Goal: Task Accomplishment & Management: Manage account settings

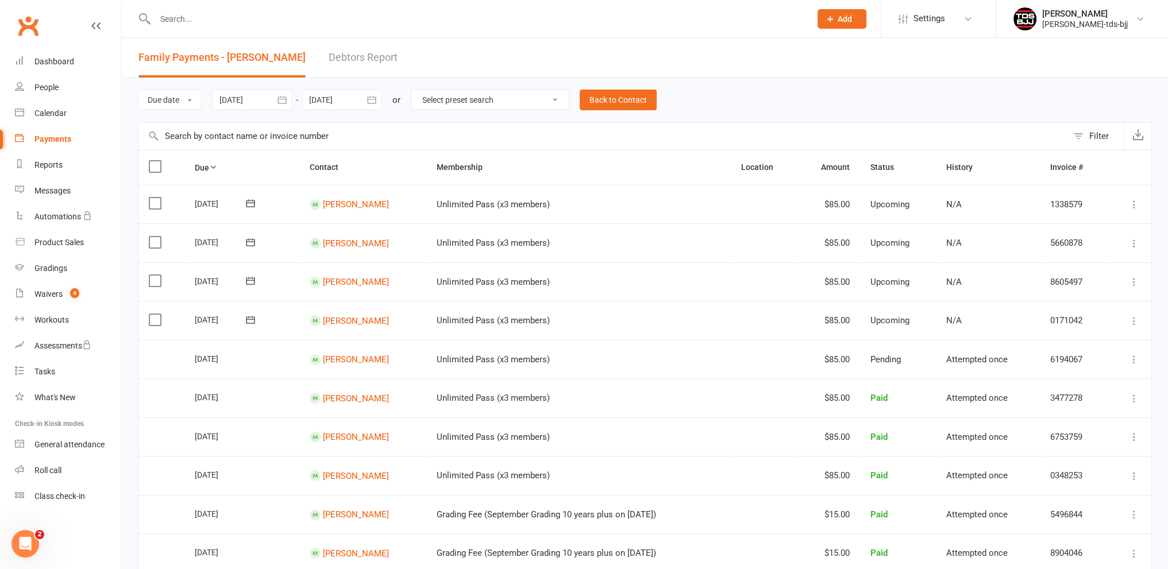
click at [192, 18] on input "text" at bounding box center [478, 19] width 652 height 16
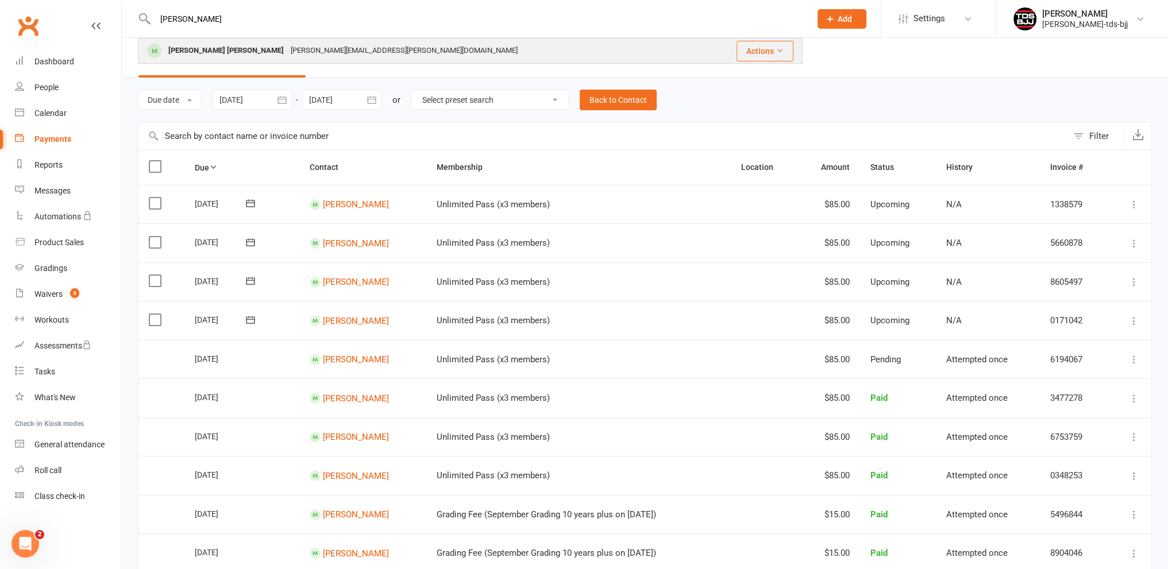
type input "[PERSON_NAME]"
click at [195, 59] on div "[PERSON_NAME] [PERSON_NAME]" at bounding box center [226, 51] width 122 height 17
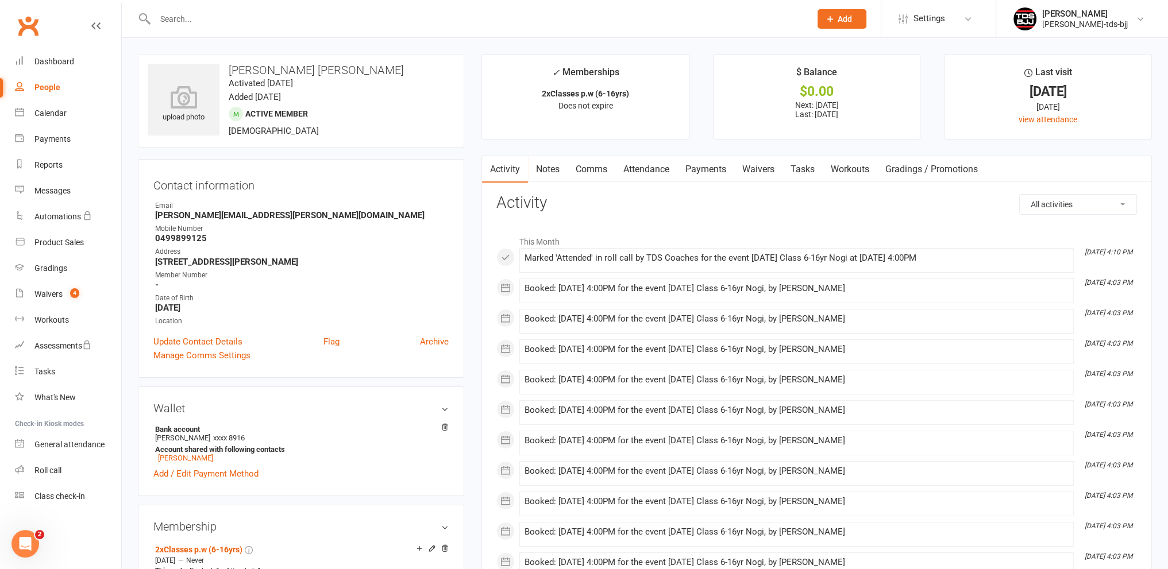
click at [708, 164] on link "Payments" at bounding box center [705, 169] width 57 height 26
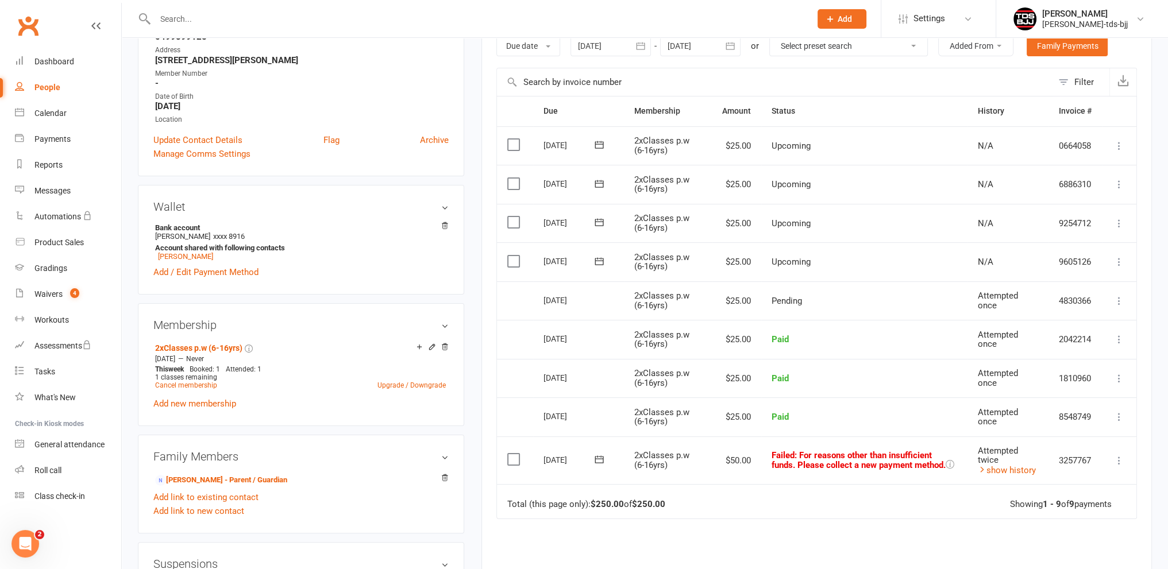
scroll to position [230, 0]
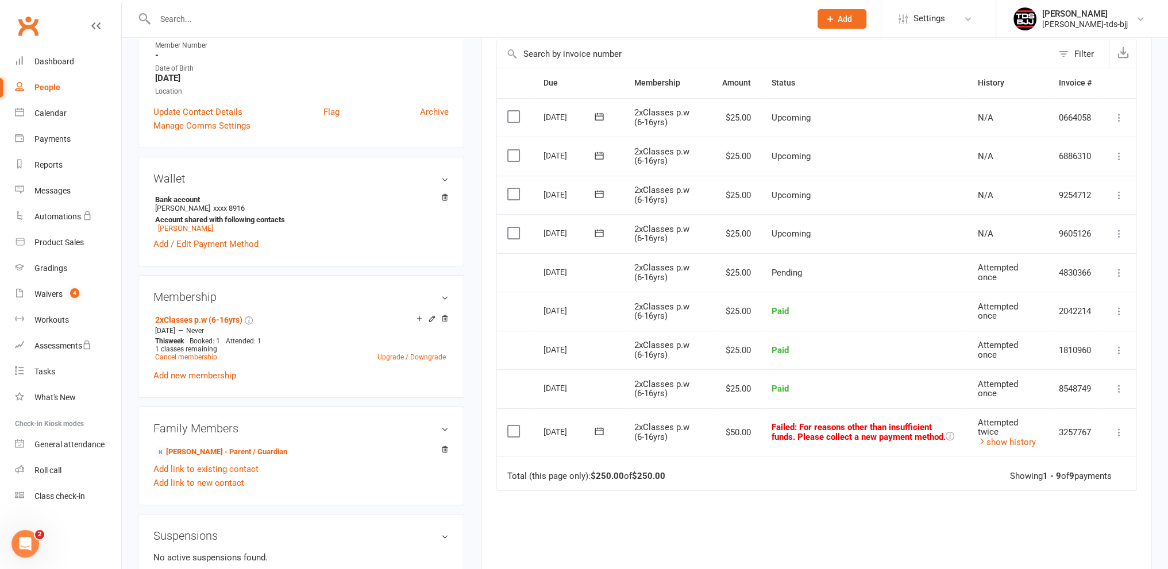
click at [1121, 429] on icon at bounding box center [1119, 432] width 11 height 11
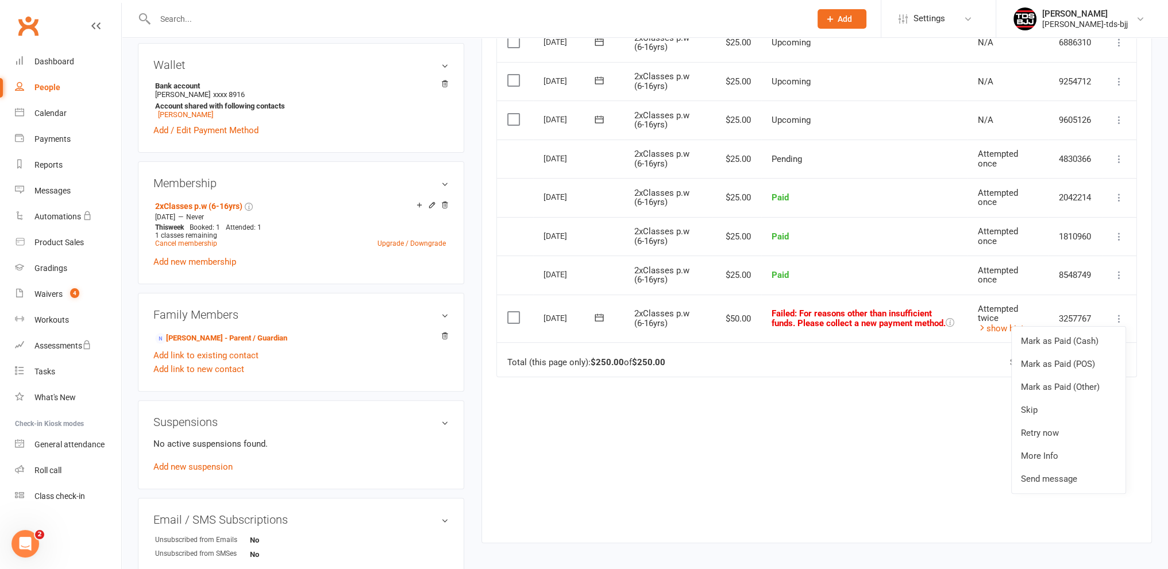
scroll to position [345, 0]
click at [1031, 410] on link "Skip" at bounding box center [1069, 409] width 114 height 23
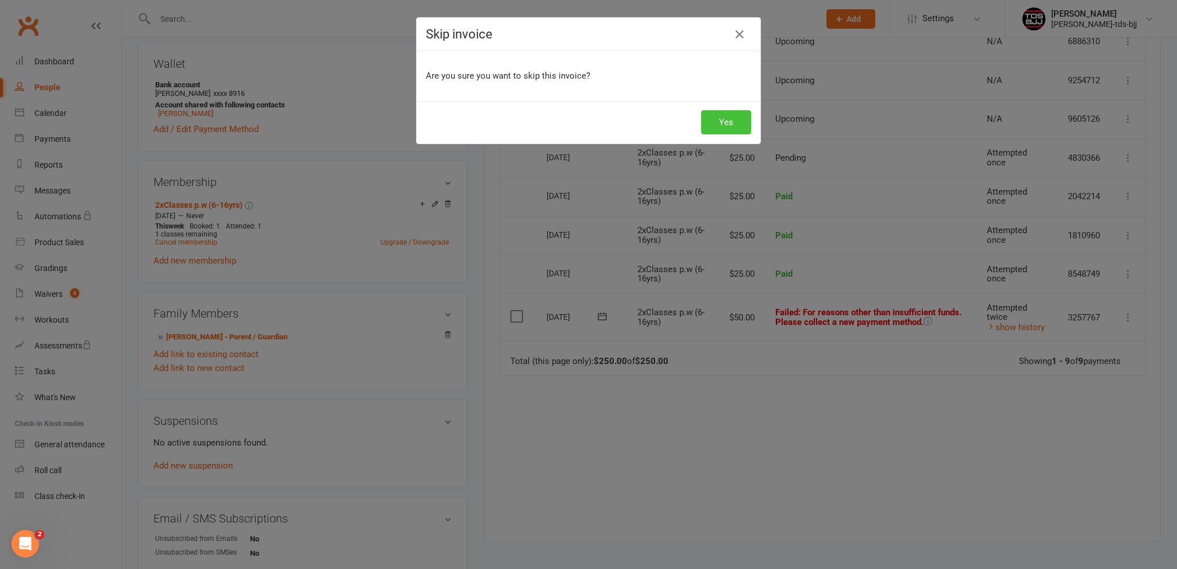
click at [740, 126] on button "Yes" at bounding box center [726, 122] width 50 height 24
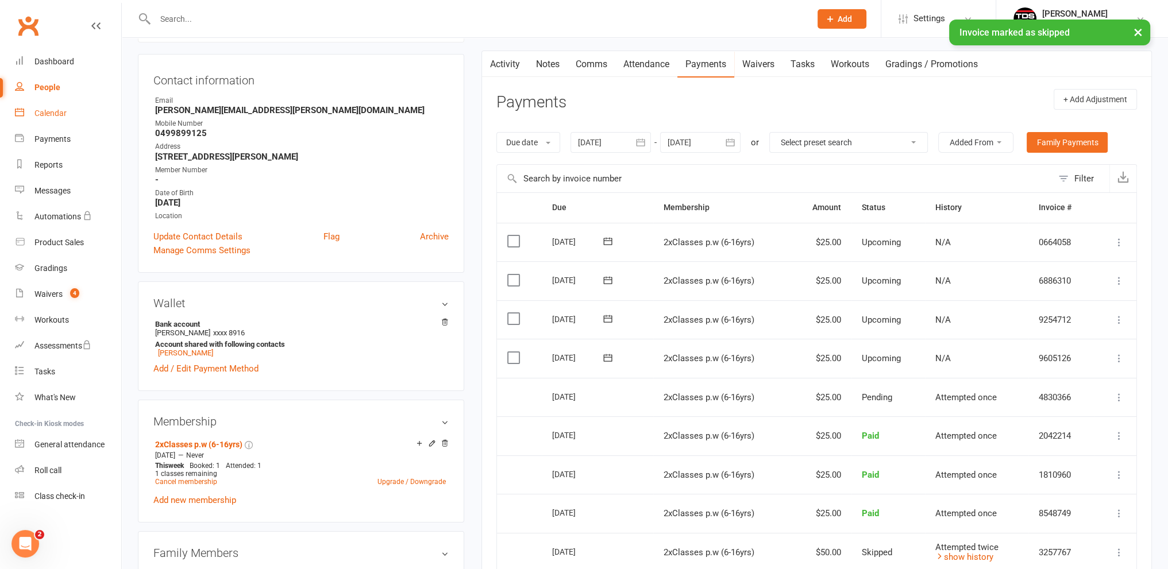
scroll to position [0, 0]
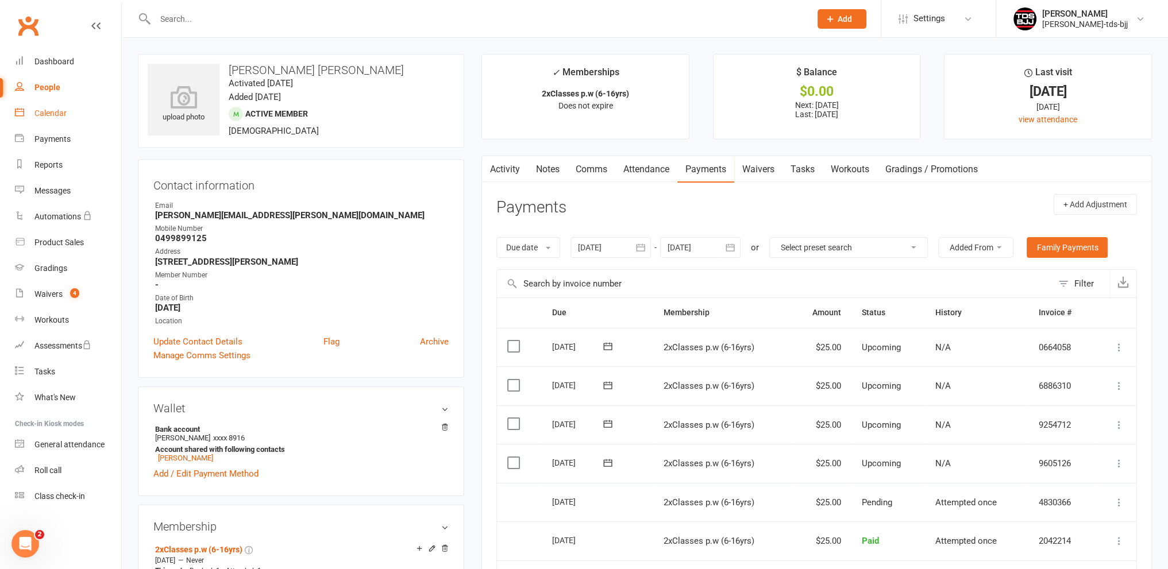
click at [40, 111] on div "Calendar" at bounding box center [50, 113] width 32 height 9
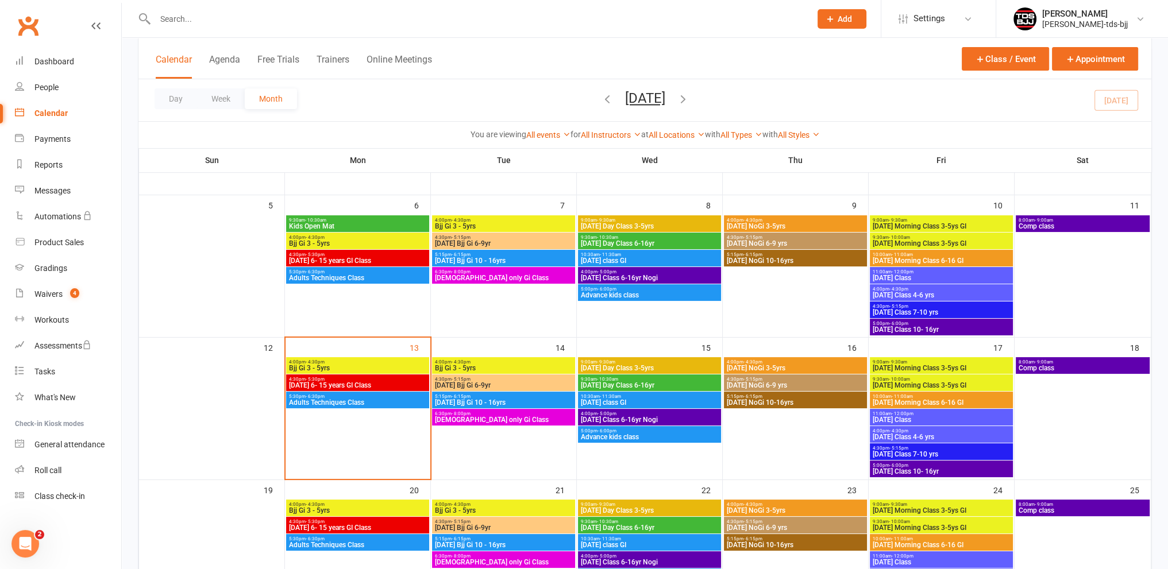
scroll to position [172, 0]
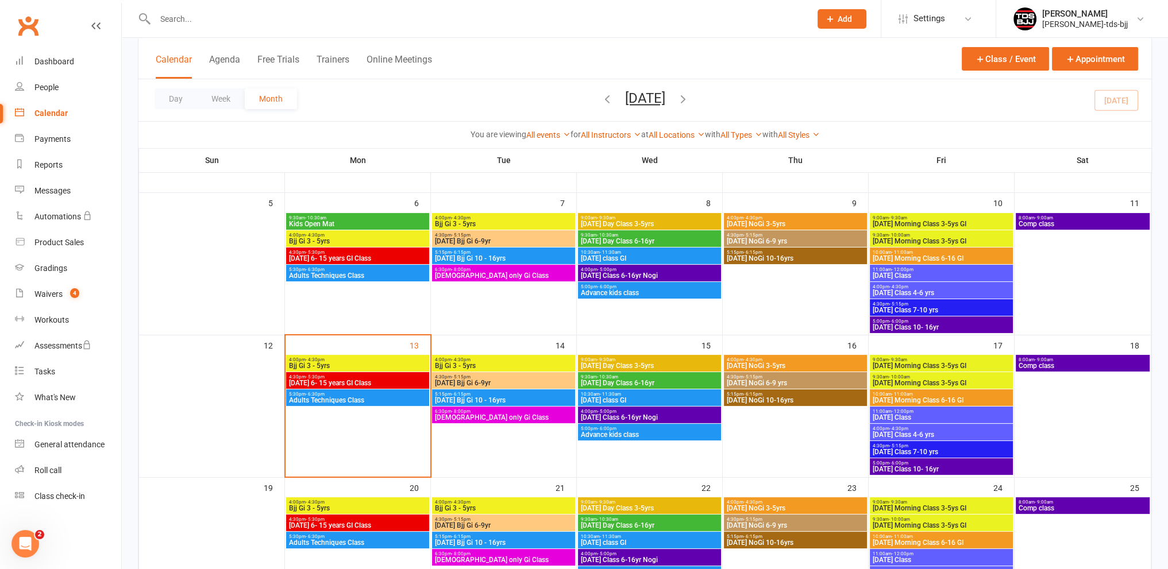
click at [328, 380] on span "[DATE] 6- 15 years GI Class" at bounding box center [357, 383] width 138 height 7
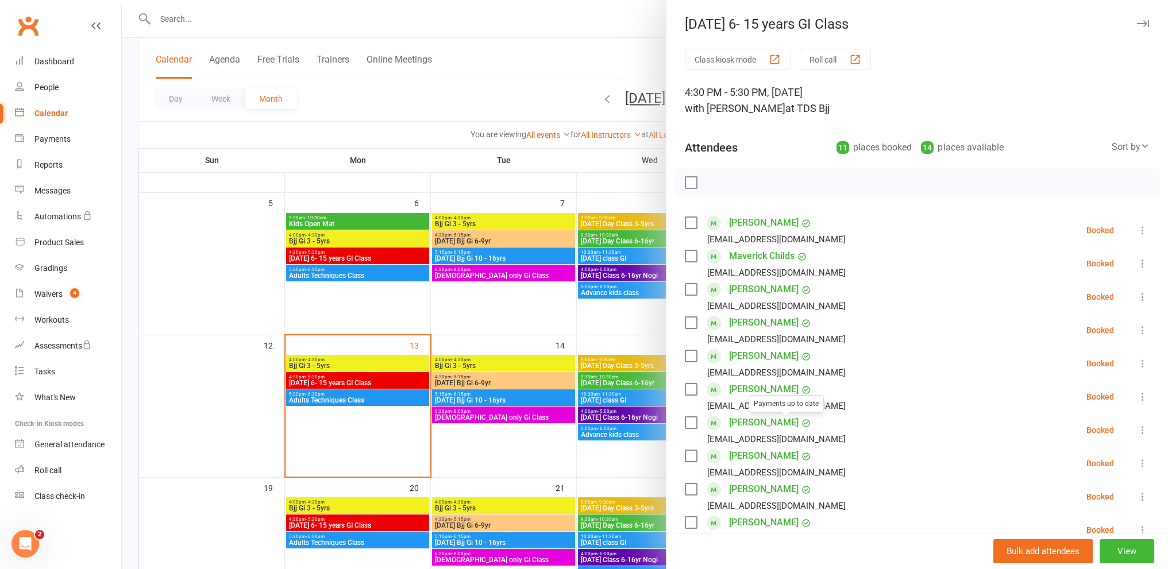
scroll to position [115, 0]
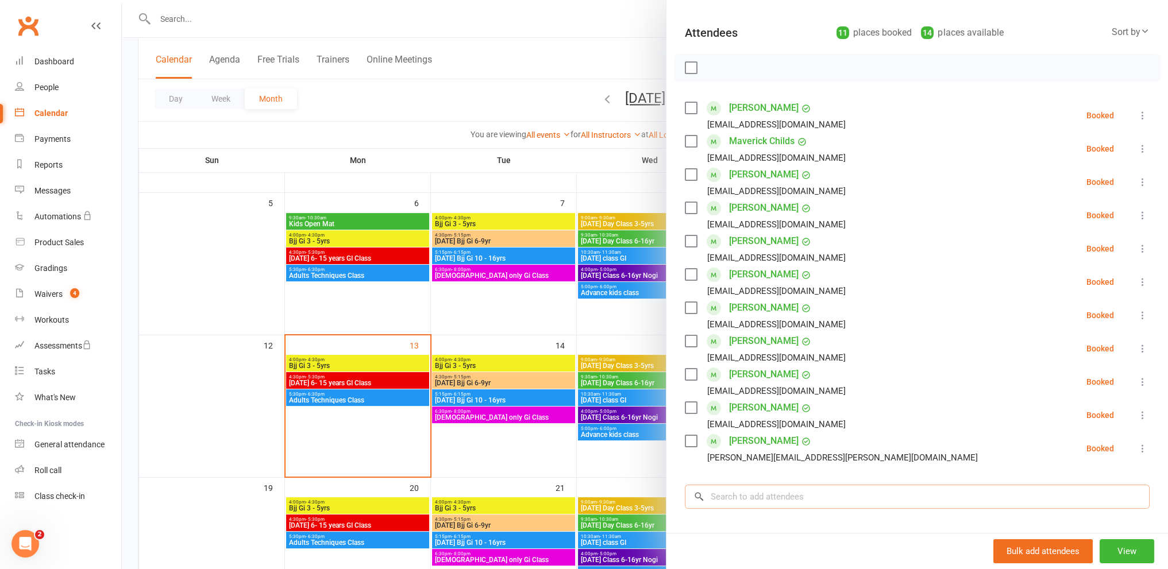
click at [752, 499] on input "search" at bounding box center [917, 497] width 465 height 24
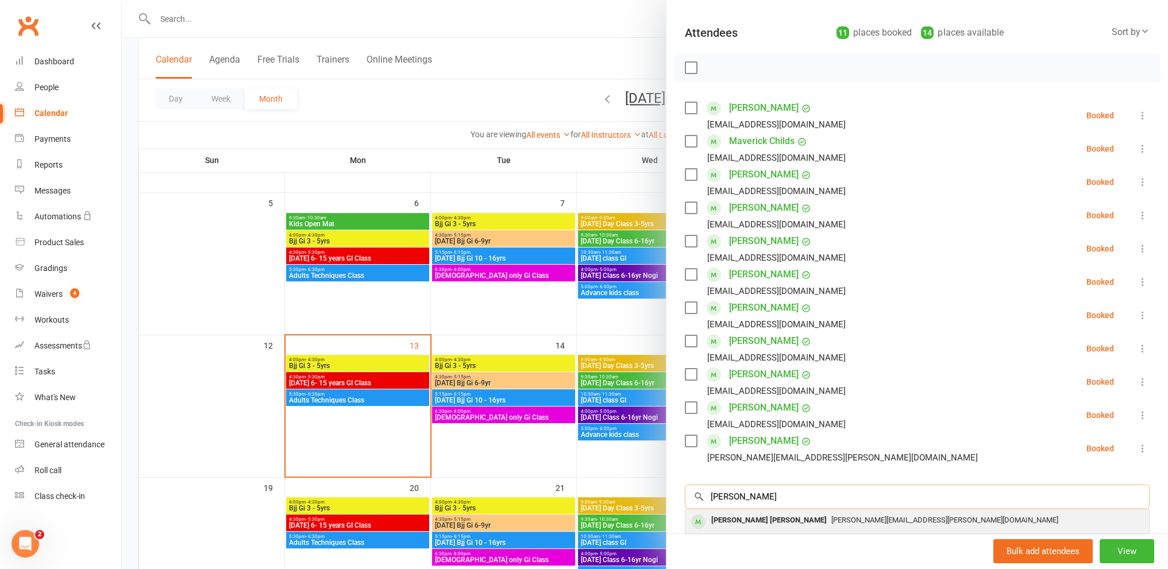
type input "[PERSON_NAME]"
click at [719, 517] on div "[PERSON_NAME] [PERSON_NAME]" at bounding box center [769, 521] width 125 height 17
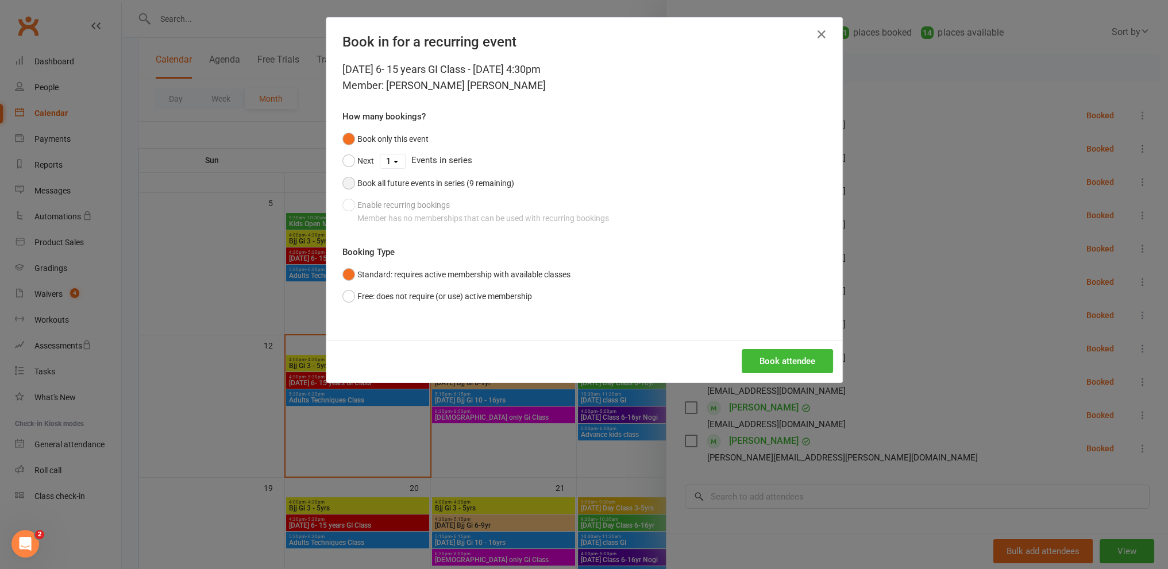
click at [483, 181] on div "Book all future events in series (9 remaining)" at bounding box center [435, 183] width 157 height 13
click at [802, 357] on button "Book attendee" at bounding box center [787, 361] width 91 height 24
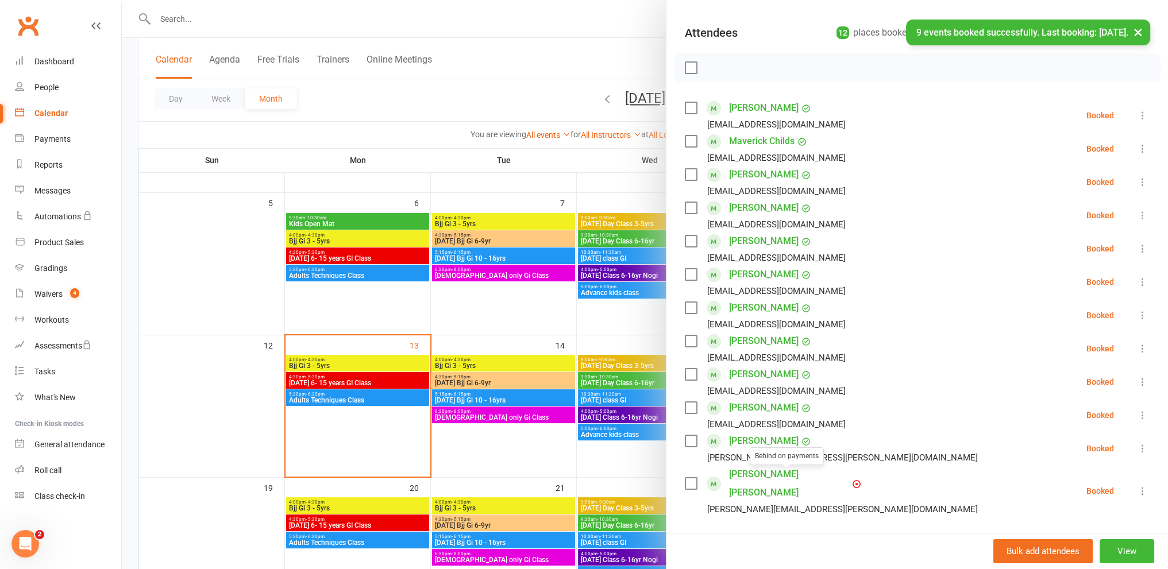
click at [852, 480] on icon at bounding box center [856, 484] width 9 height 9
click at [748, 475] on link "[PERSON_NAME] [PERSON_NAME]" at bounding box center [789, 483] width 121 height 37
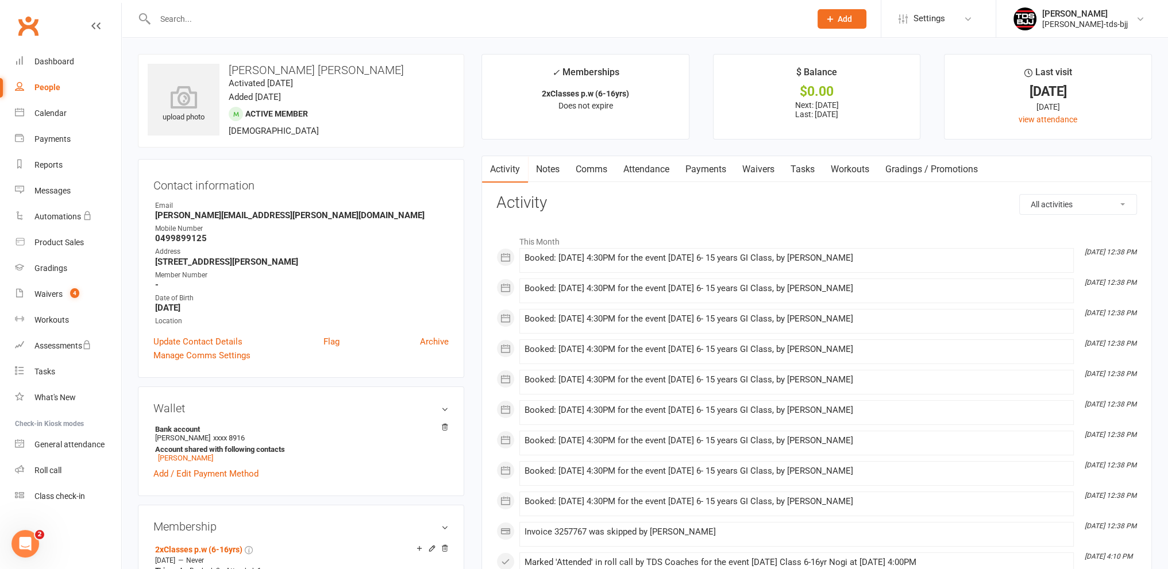
click at [719, 171] on link "Payments" at bounding box center [705, 169] width 57 height 26
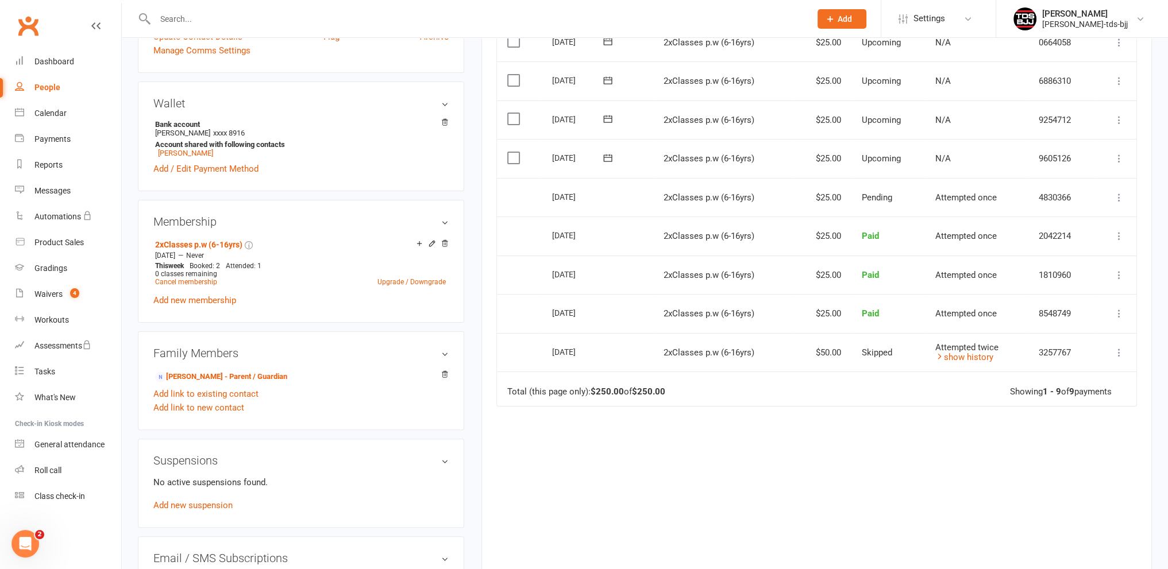
scroll to position [115, 0]
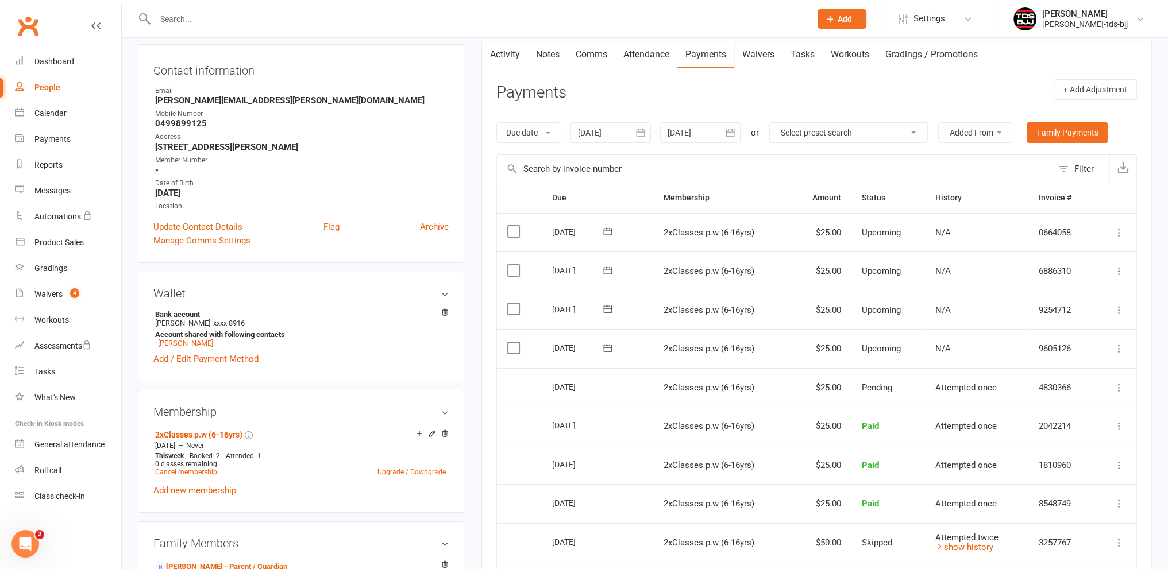
click at [911, 132] on select "Select preset search All failures All skipped payments All pending payments Suc…" at bounding box center [848, 133] width 157 height 20
select select "0"
click at [778, 123] on select "Select preset search All failures All skipped payments All pending payments Suc…" at bounding box center [848, 133] width 157 height 20
type input "[DATE]"
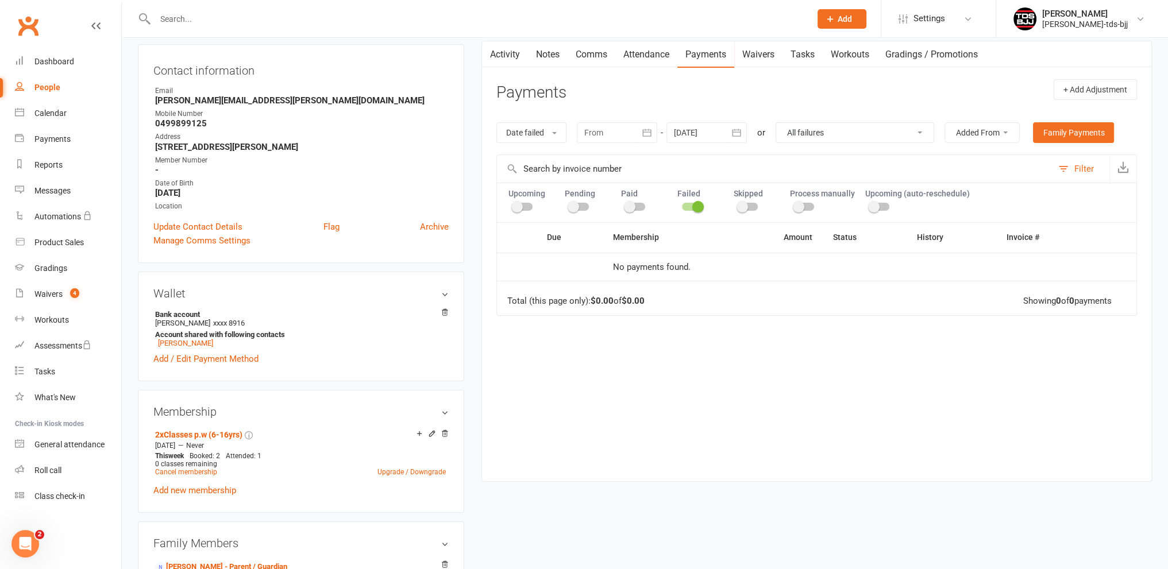
click at [614, 133] on div at bounding box center [617, 132] width 80 height 21
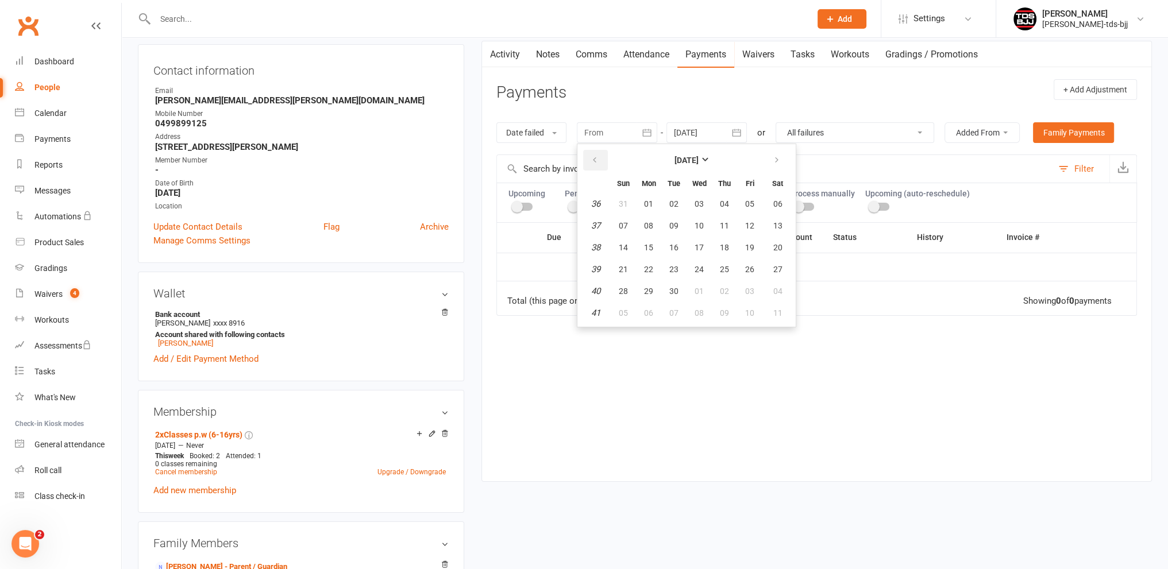
click at [604, 158] on button "button" at bounding box center [595, 160] width 25 height 21
click at [622, 197] on button "01" at bounding box center [623, 204] width 24 height 21
type input "[DATE]"
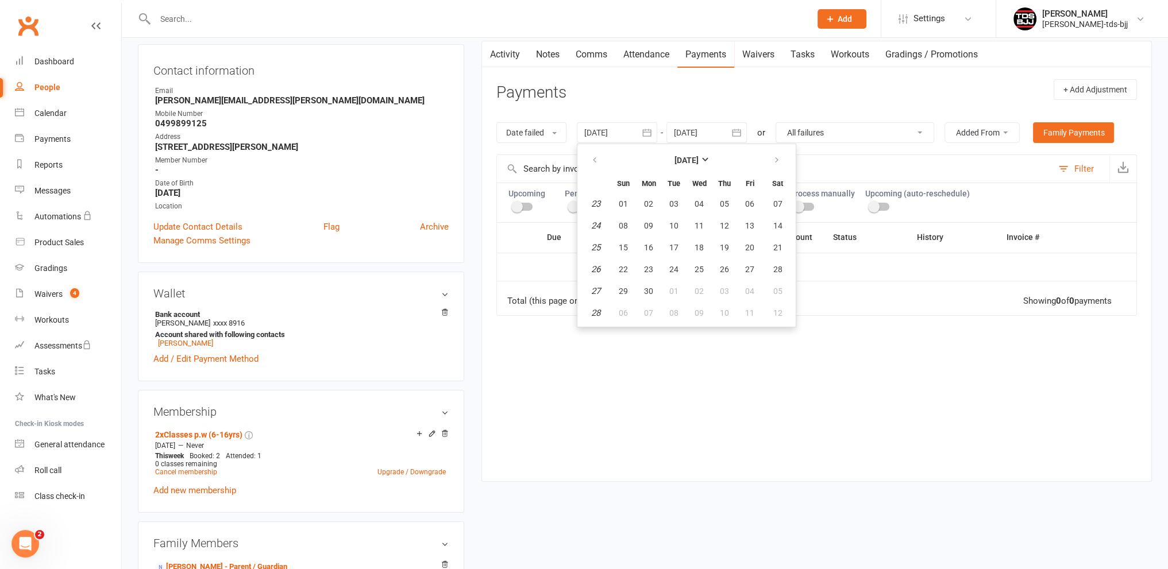
select select
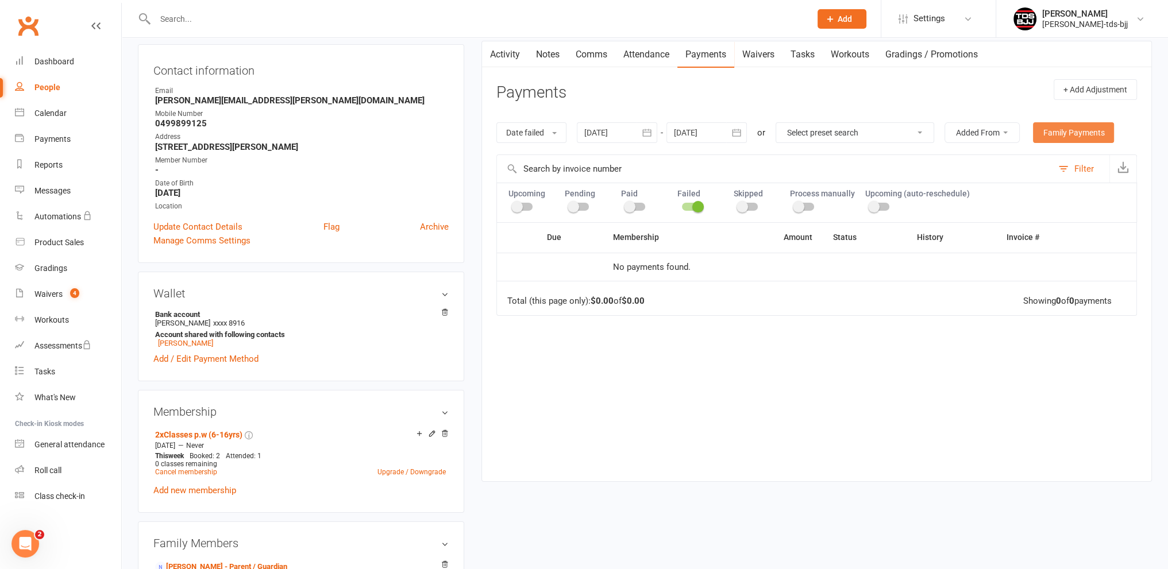
click at [1065, 133] on link "Family Payments" at bounding box center [1073, 132] width 81 height 21
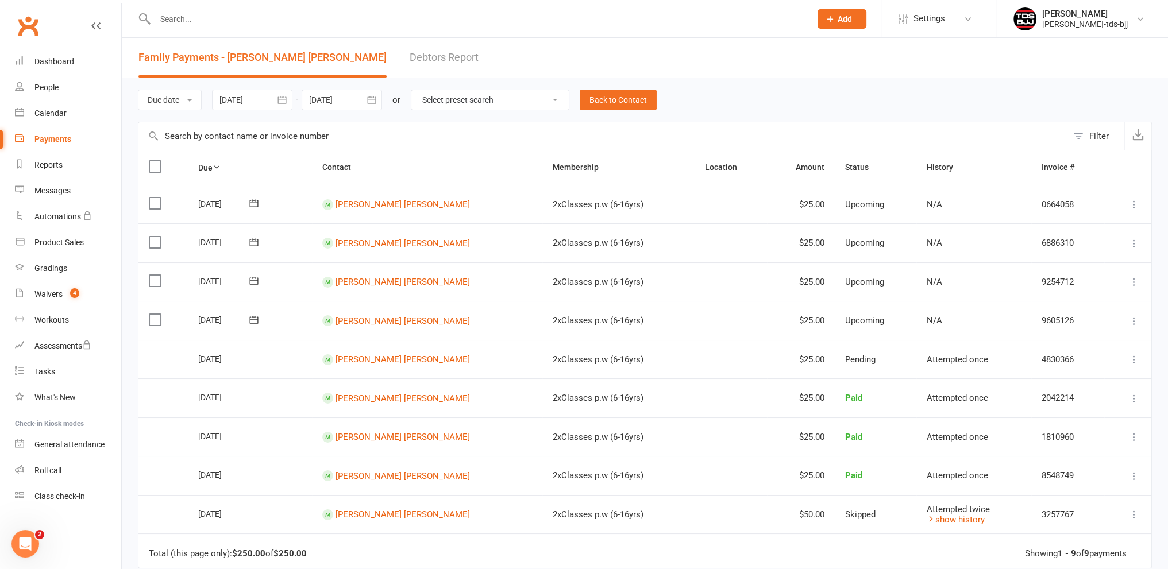
click at [261, 101] on div at bounding box center [252, 100] width 80 height 21
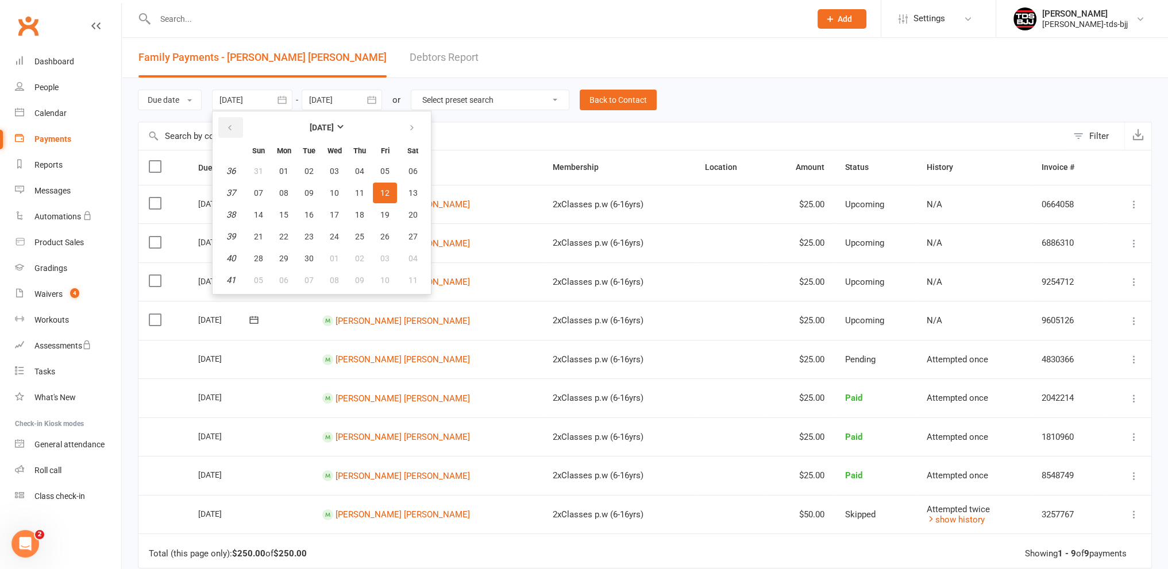
click at [235, 125] on button "button" at bounding box center [230, 127] width 25 height 21
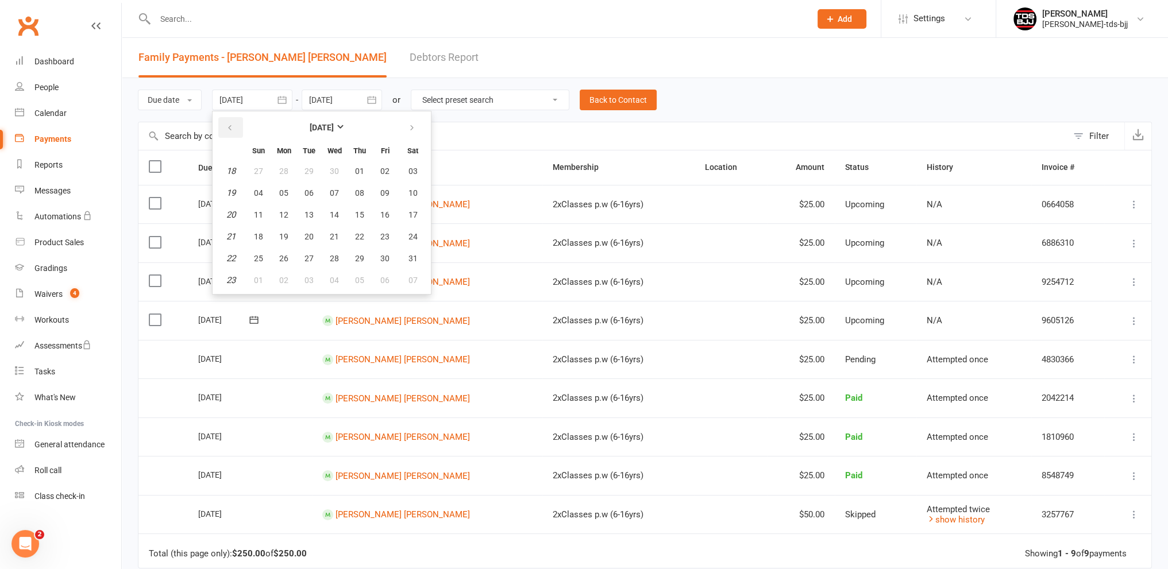
click at [235, 125] on button "button" at bounding box center [230, 127] width 25 height 21
click at [234, 126] on icon "button" at bounding box center [230, 128] width 8 height 9
click at [262, 174] on span "01" at bounding box center [258, 171] width 9 height 9
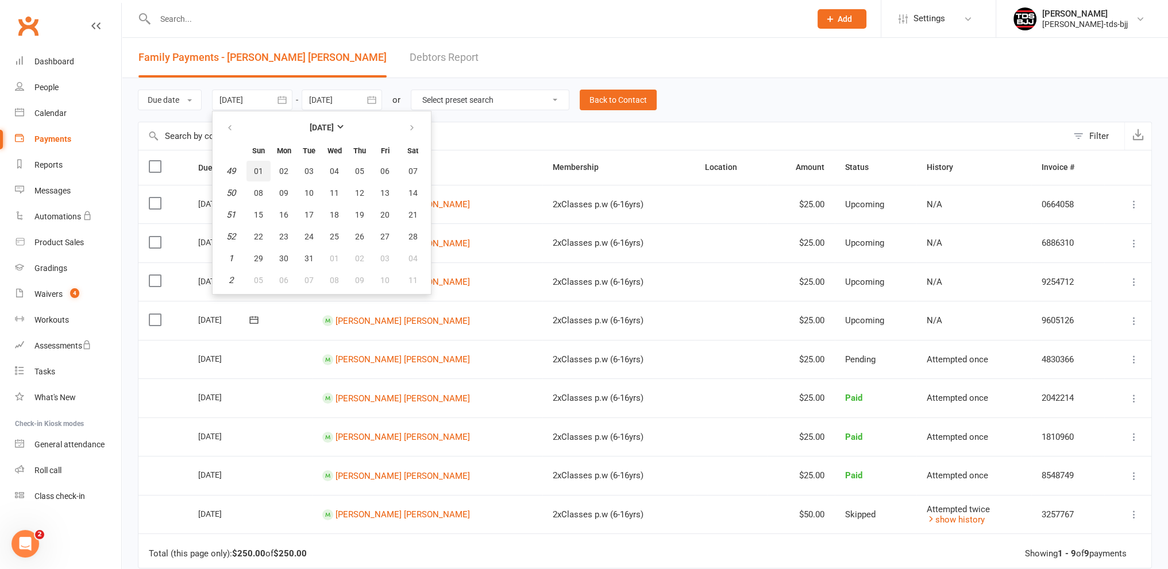
type input "[DATE]"
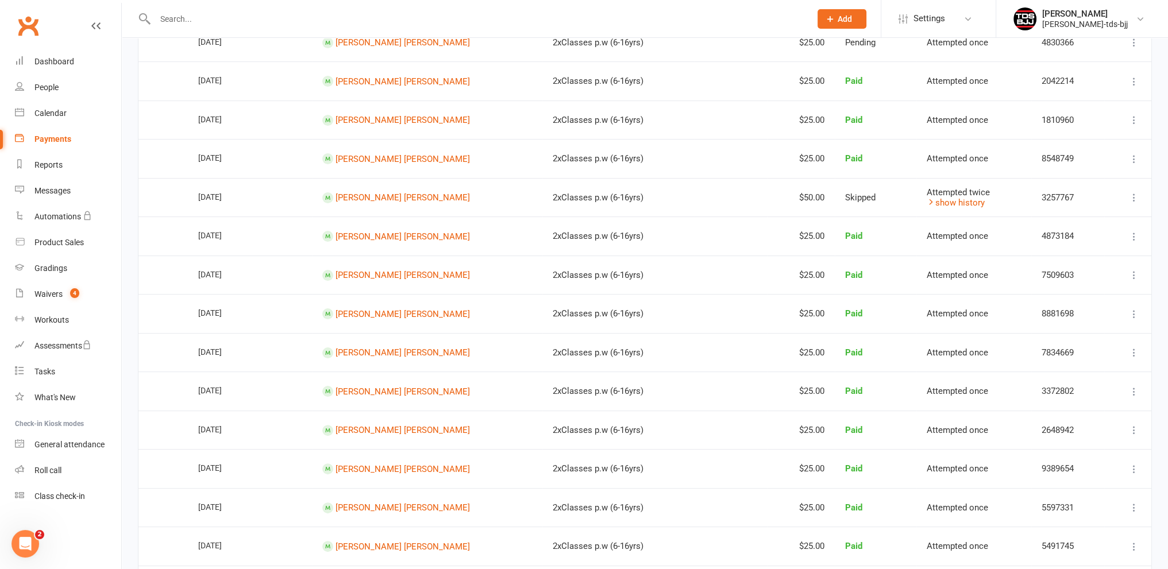
scroll to position [268, 0]
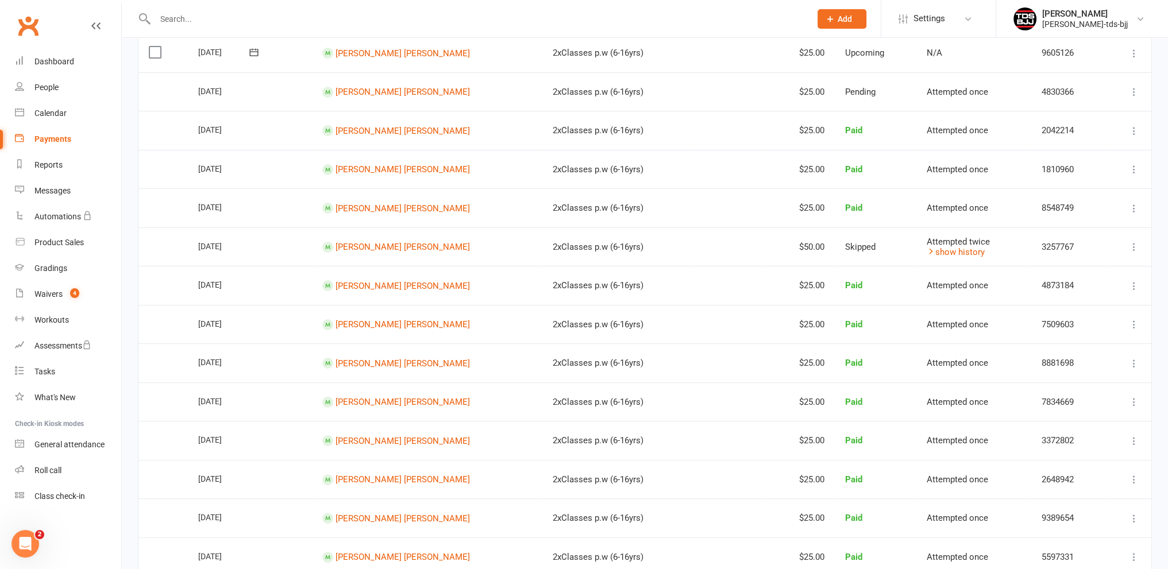
click at [1137, 247] on icon at bounding box center [1133, 246] width 11 height 11
click at [1066, 315] on link "Mark as Paid (Other)" at bounding box center [1084, 315] width 114 height 23
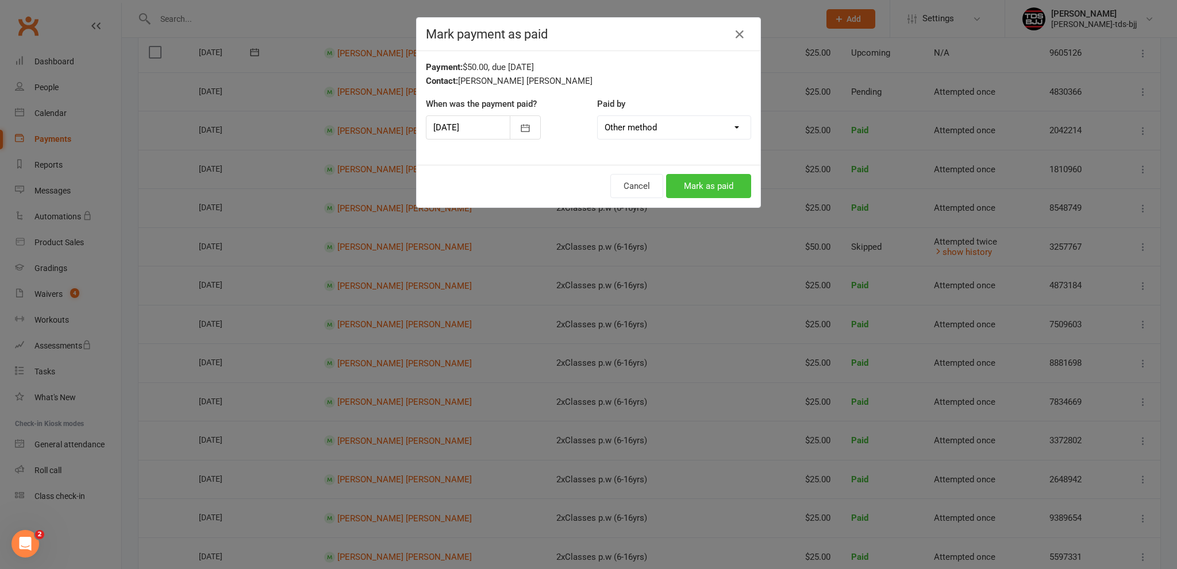
click at [719, 192] on button "Mark as paid" at bounding box center [708, 186] width 85 height 24
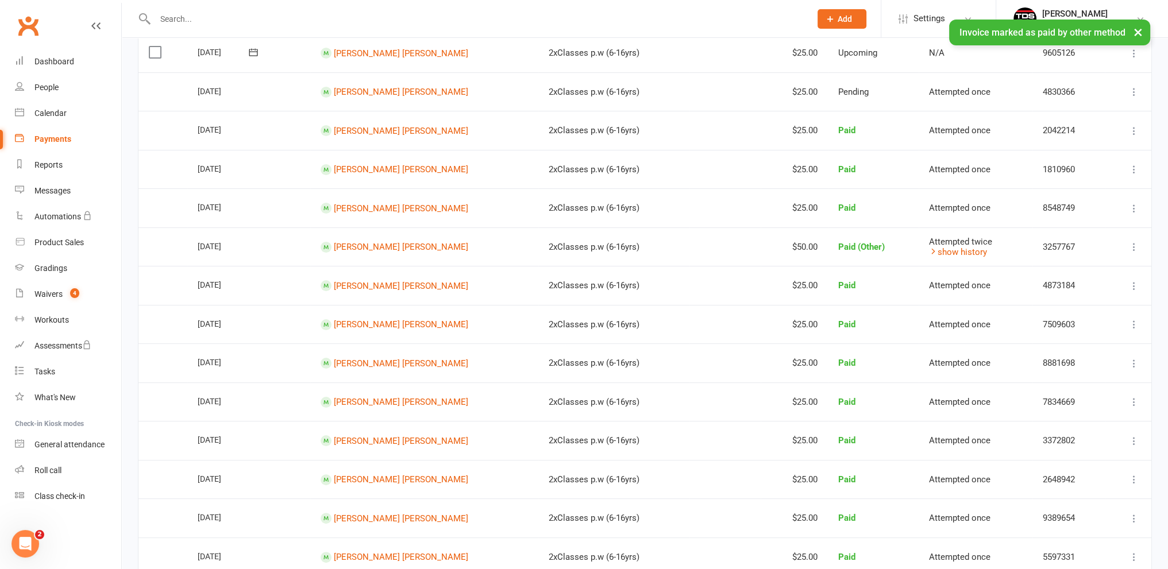
scroll to position [0, 0]
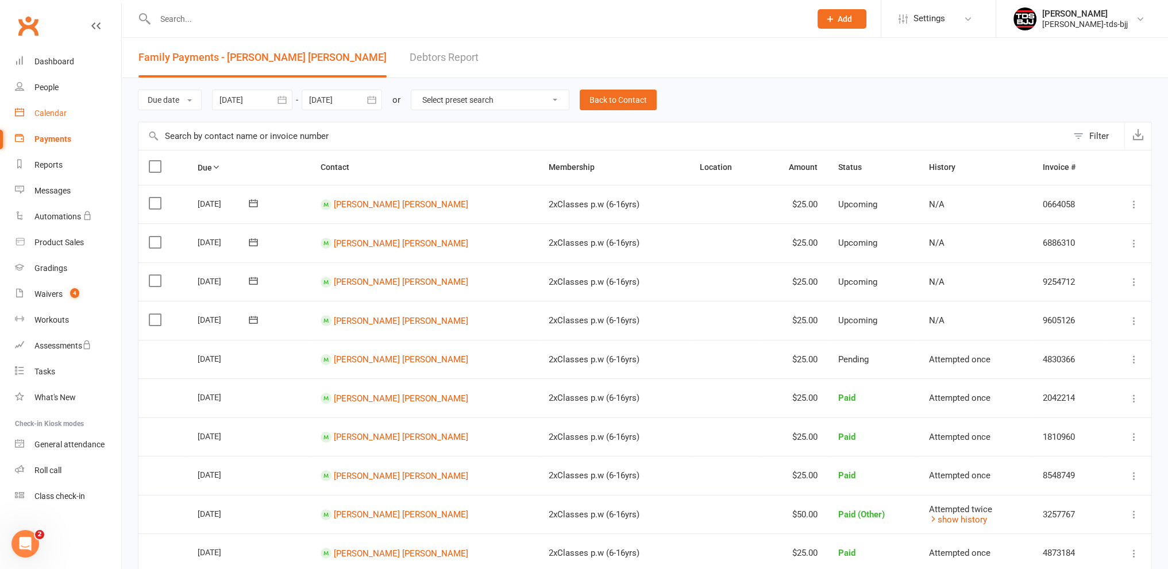
click at [51, 112] on div "Calendar" at bounding box center [50, 113] width 32 height 9
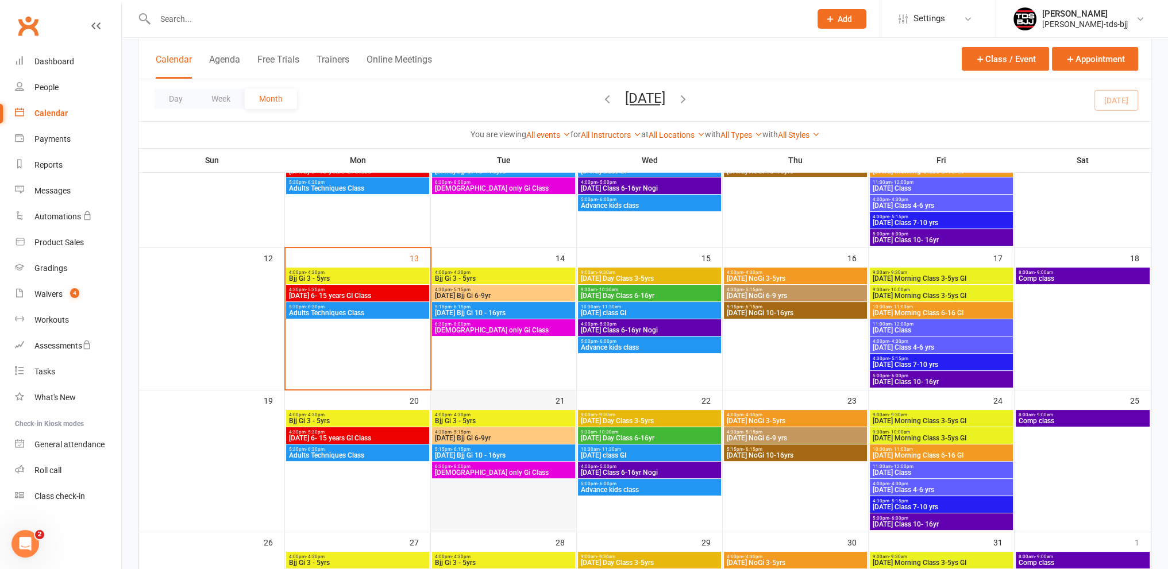
scroll to position [287, 0]
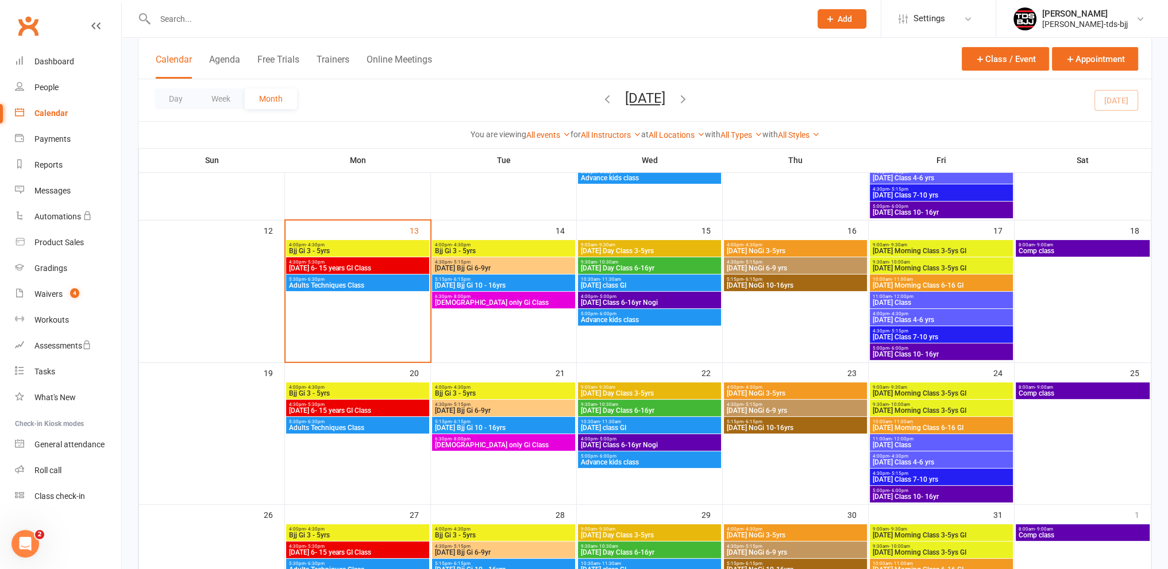
click at [325, 263] on span "4:30pm - 5:30pm" at bounding box center [357, 262] width 138 height 5
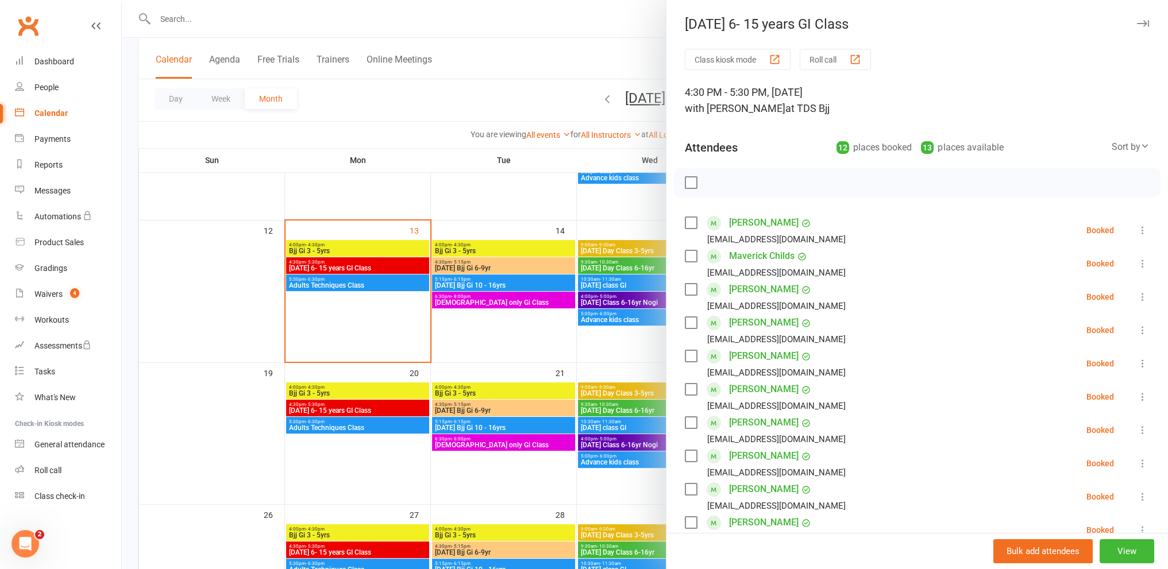
click at [439, 101] on div at bounding box center [645, 284] width 1046 height 569
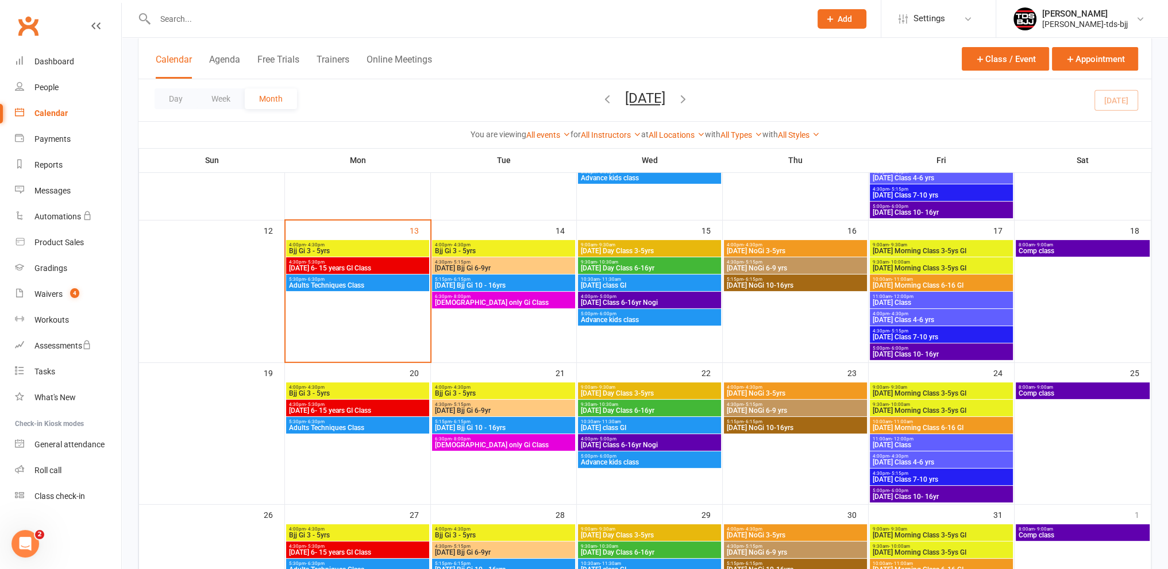
click at [187, 16] on input "text" at bounding box center [478, 19] width 652 height 16
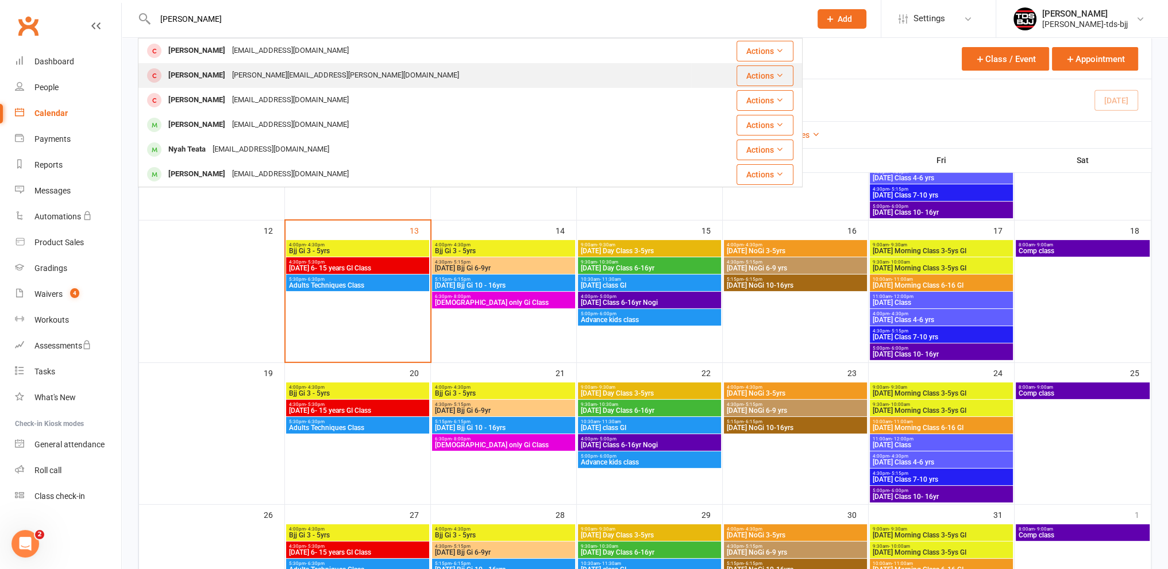
type input "[PERSON_NAME]"
click at [202, 80] on div "[PERSON_NAME]" at bounding box center [197, 75] width 64 height 17
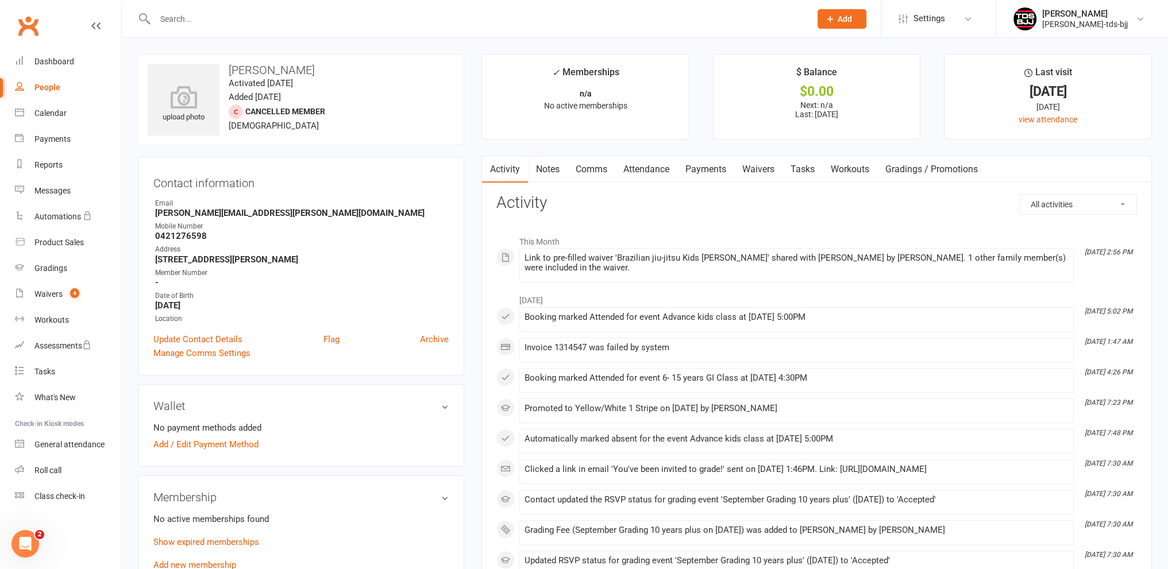
click at [705, 164] on link "Payments" at bounding box center [705, 169] width 57 height 26
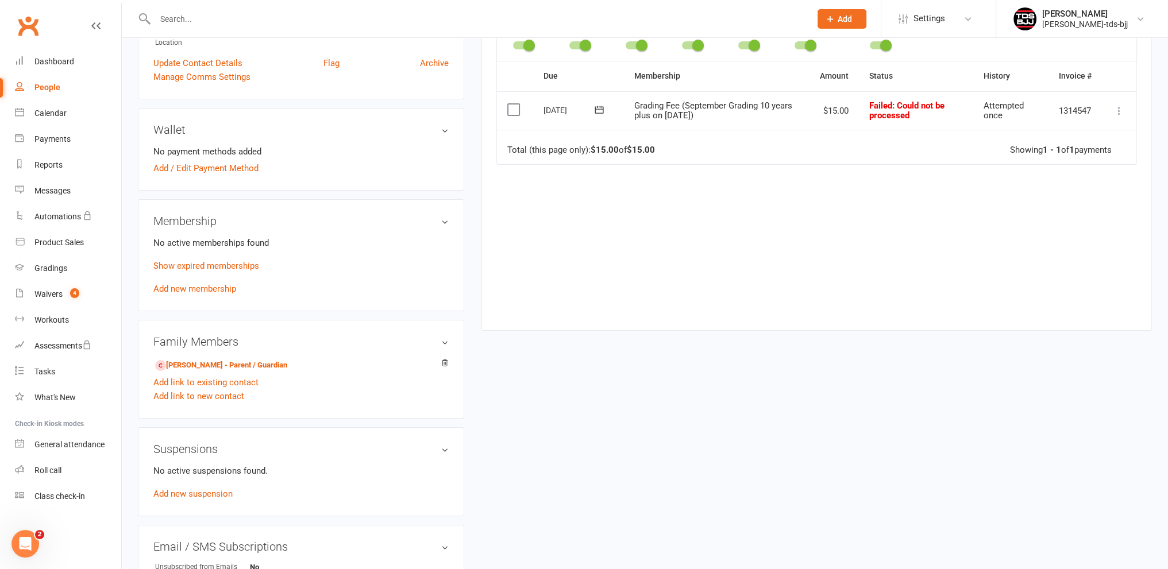
scroll to position [287, 0]
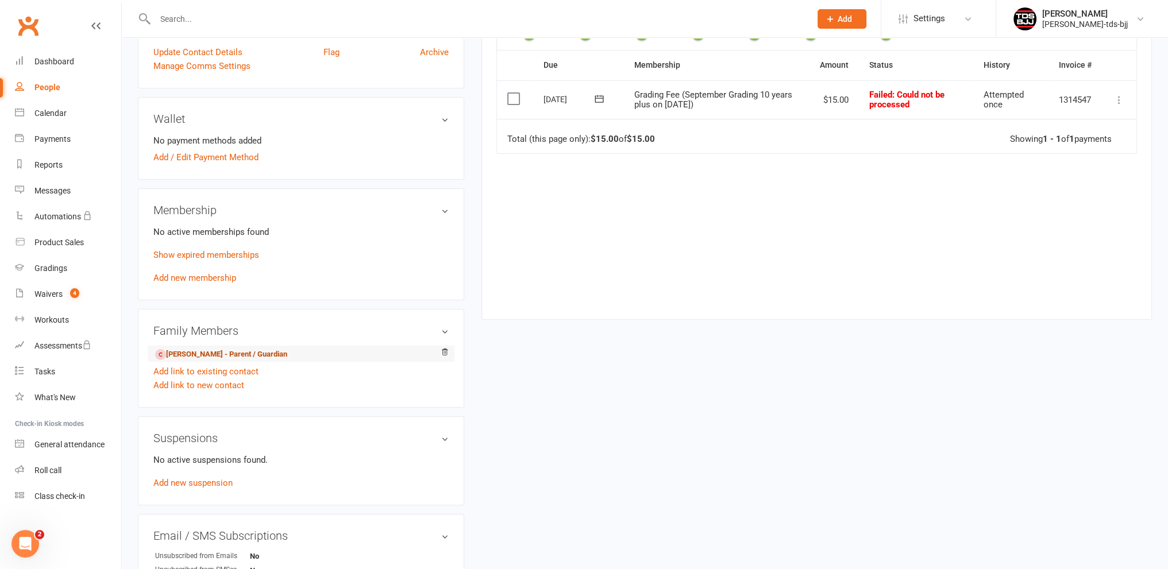
click at [213, 356] on link "[PERSON_NAME] - Parent / Guardian" at bounding box center [221, 355] width 132 height 12
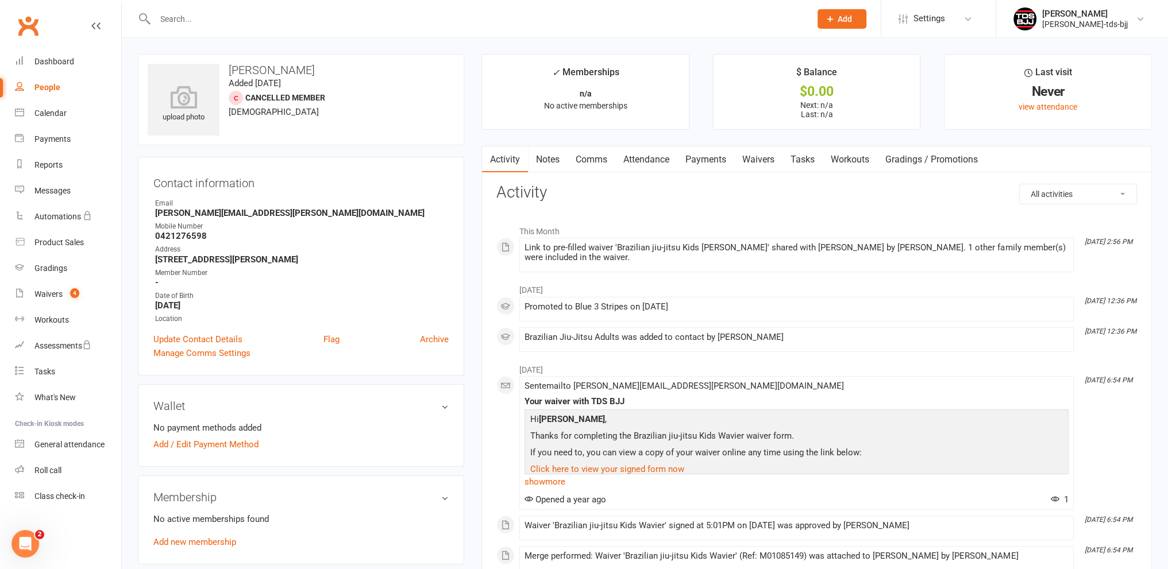
click at [708, 158] on link "Payments" at bounding box center [705, 160] width 57 height 26
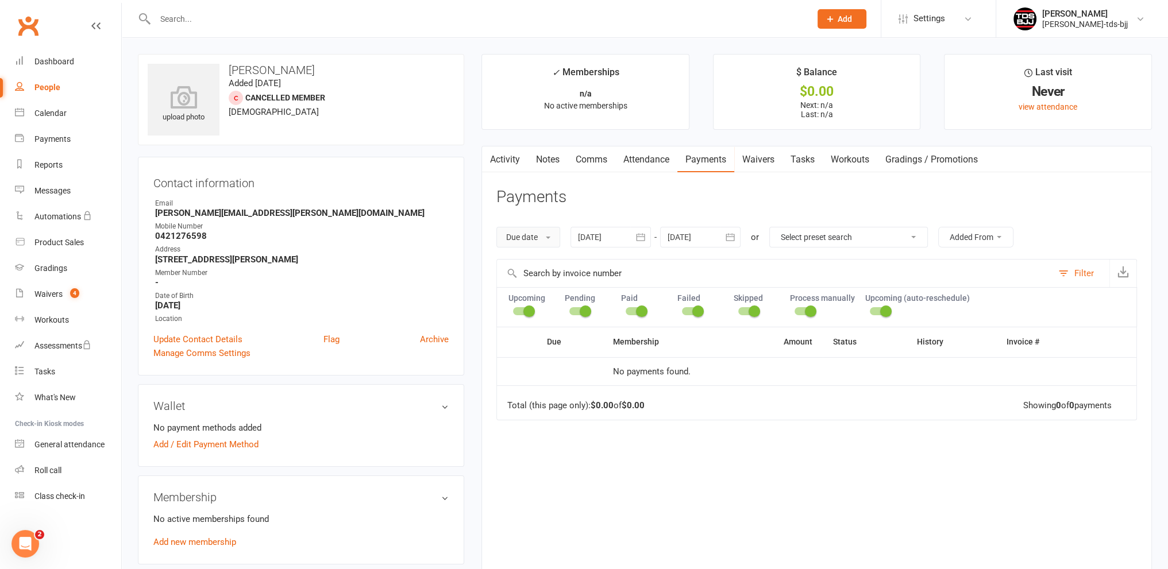
click at [550, 237] on span at bounding box center [548, 238] width 5 height 2
click at [547, 305] on link "Date failed" at bounding box center [554, 309] width 114 height 23
click at [607, 238] on div at bounding box center [617, 237] width 80 height 21
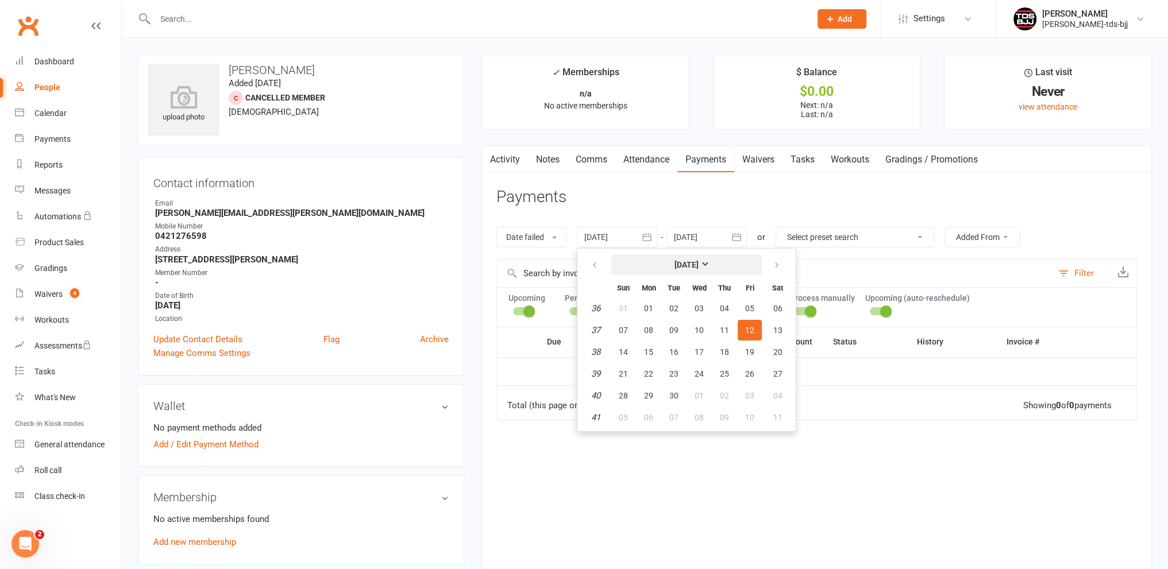
click at [614, 268] on button "[DATE]" at bounding box center [686, 265] width 151 height 21
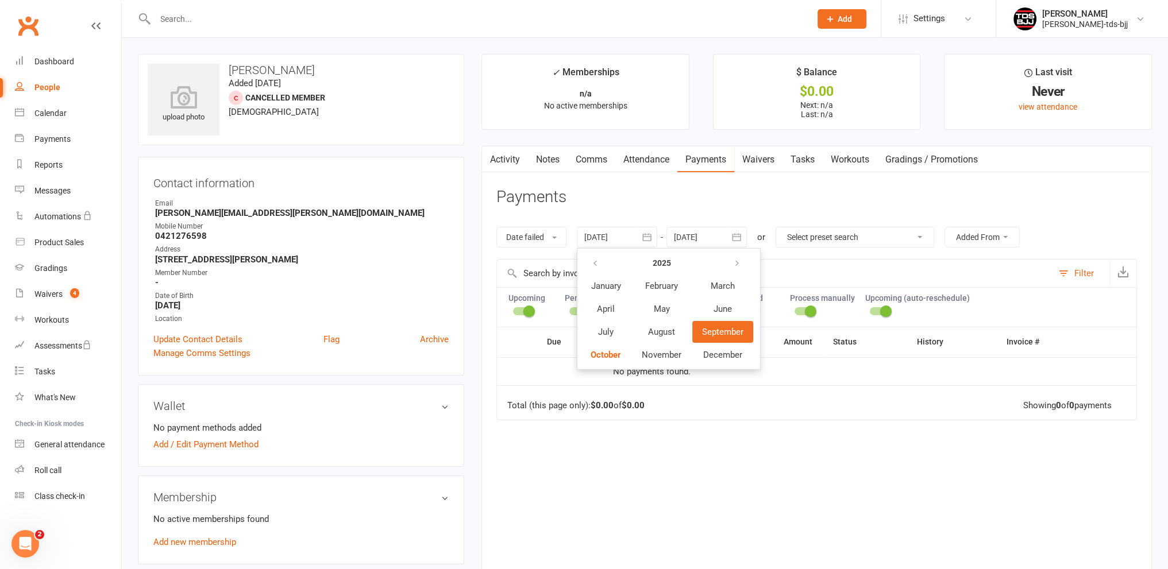
click at [612, 268] on th at bounding box center [606, 263] width 50 height 22
click at [607, 268] on button "button" at bounding box center [596, 263] width 25 height 21
click at [617, 286] on span "January" at bounding box center [606, 286] width 30 height 10
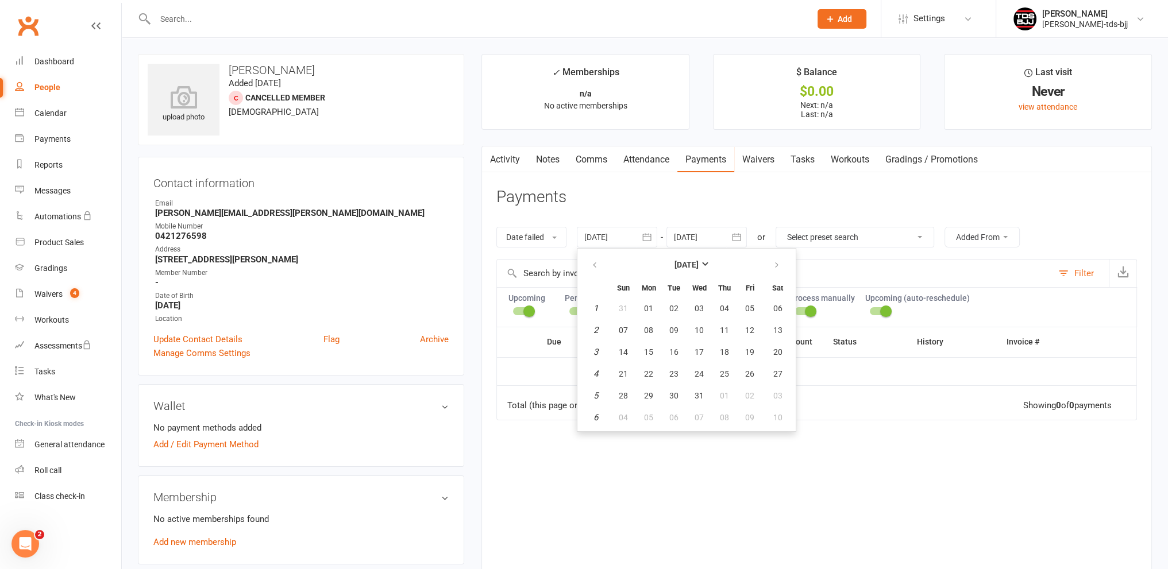
click at [1022, 199] on header "Payments" at bounding box center [816, 200] width 641 height 32
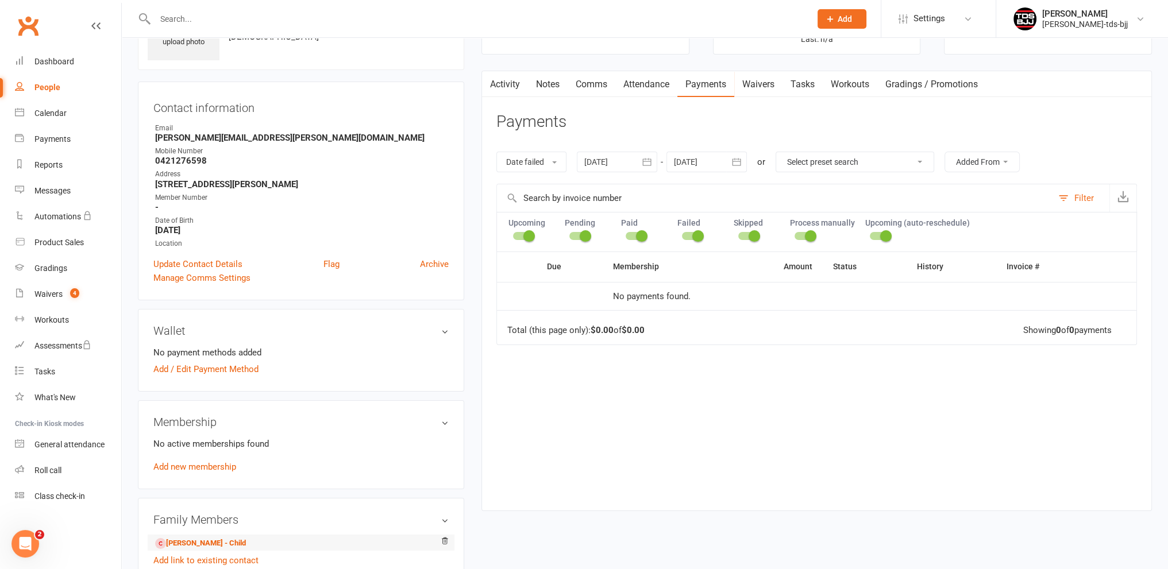
scroll to position [172, 0]
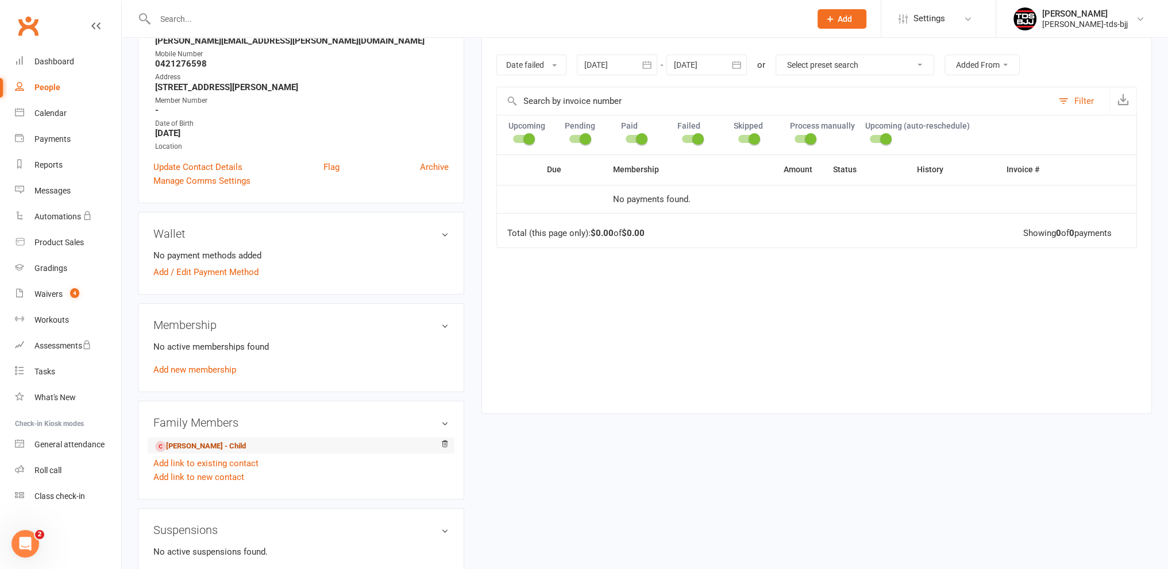
click at [193, 444] on link "[PERSON_NAME] - Child" at bounding box center [200, 447] width 91 height 12
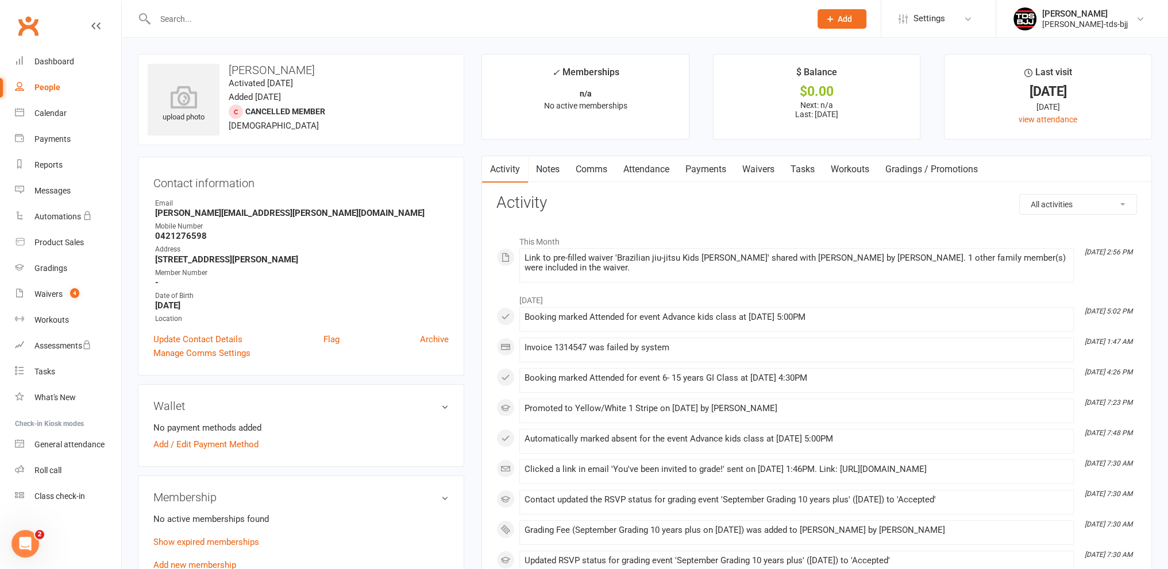
click at [708, 170] on link "Payments" at bounding box center [705, 169] width 57 height 26
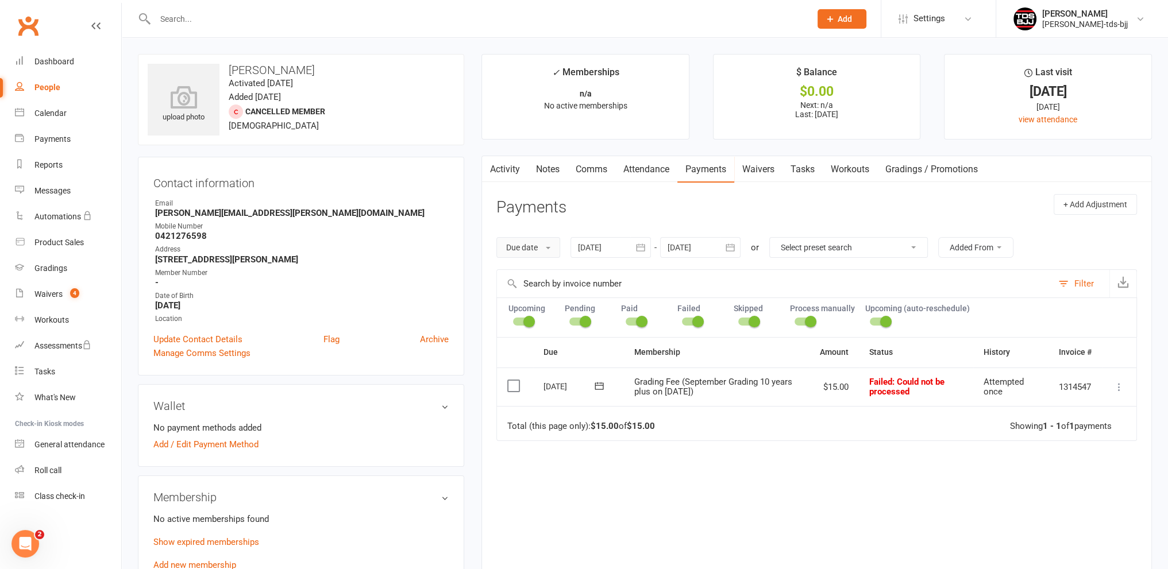
click at [545, 245] on button "Due date" at bounding box center [528, 247] width 64 height 21
click at [541, 322] on link "Date failed" at bounding box center [554, 319] width 114 height 23
click at [604, 248] on div at bounding box center [617, 247] width 80 height 21
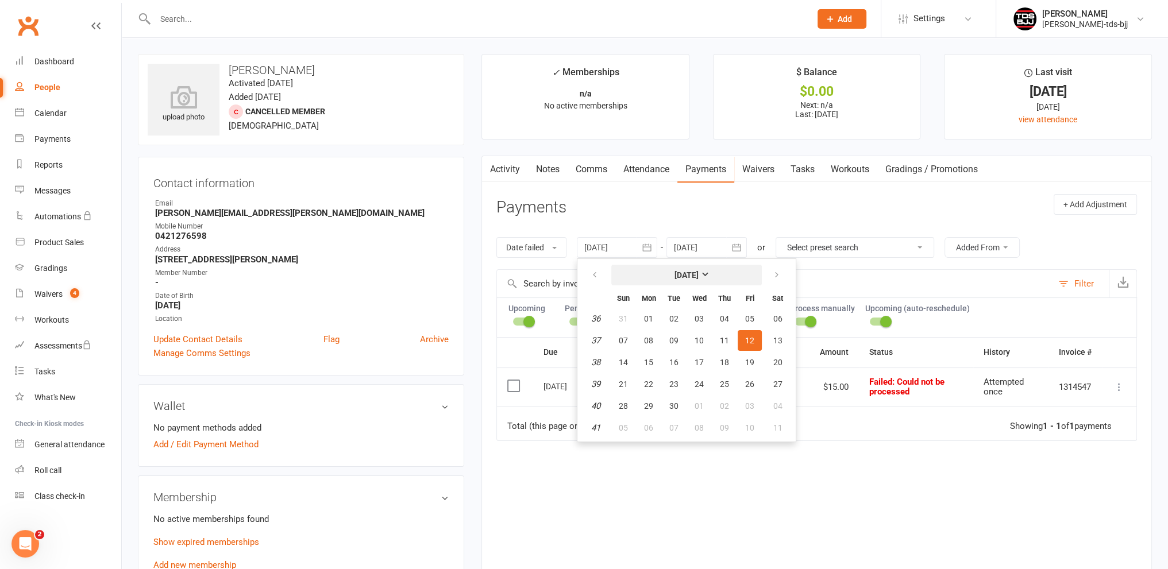
click at [685, 275] on strong "[DATE]" at bounding box center [687, 275] width 24 height 9
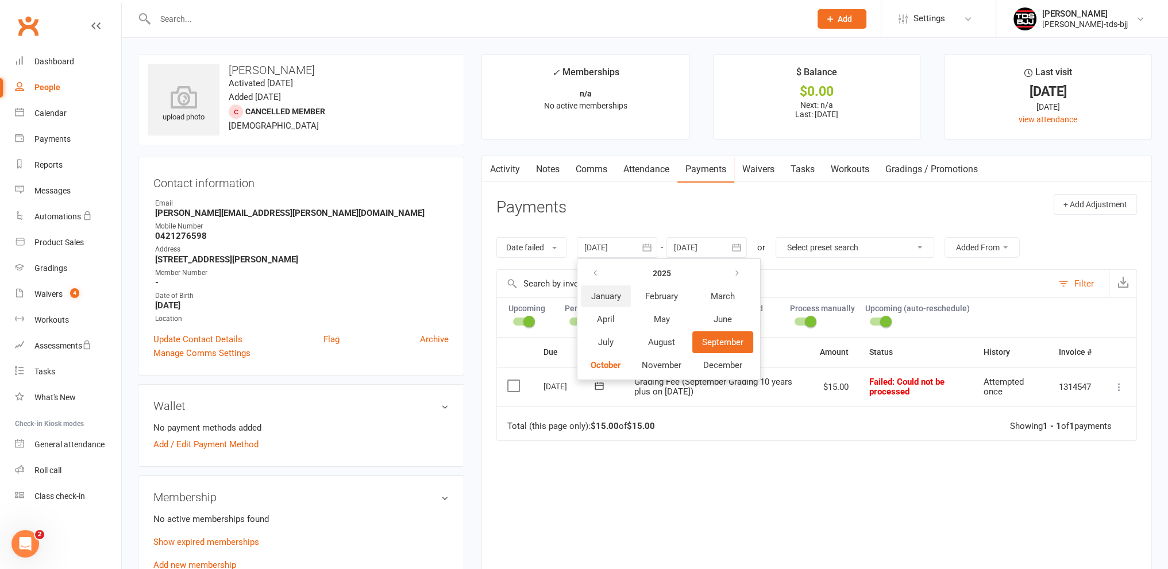
click at [605, 299] on span "January" at bounding box center [606, 296] width 30 height 10
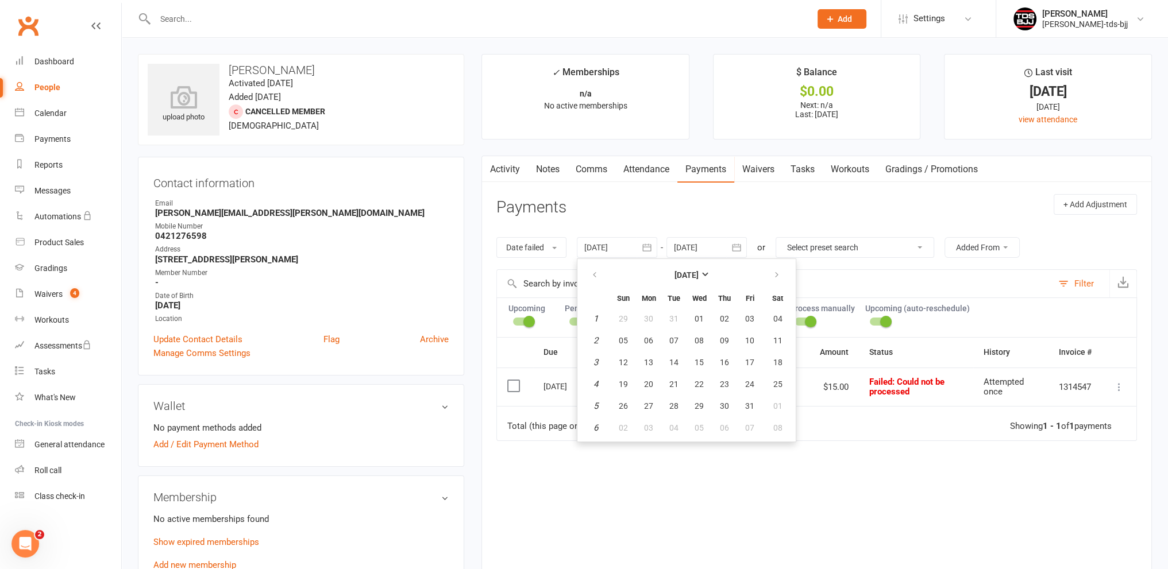
click at [866, 203] on header "Payments + Add Adjustment" at bounding box center [816, 210] width 641 height 32
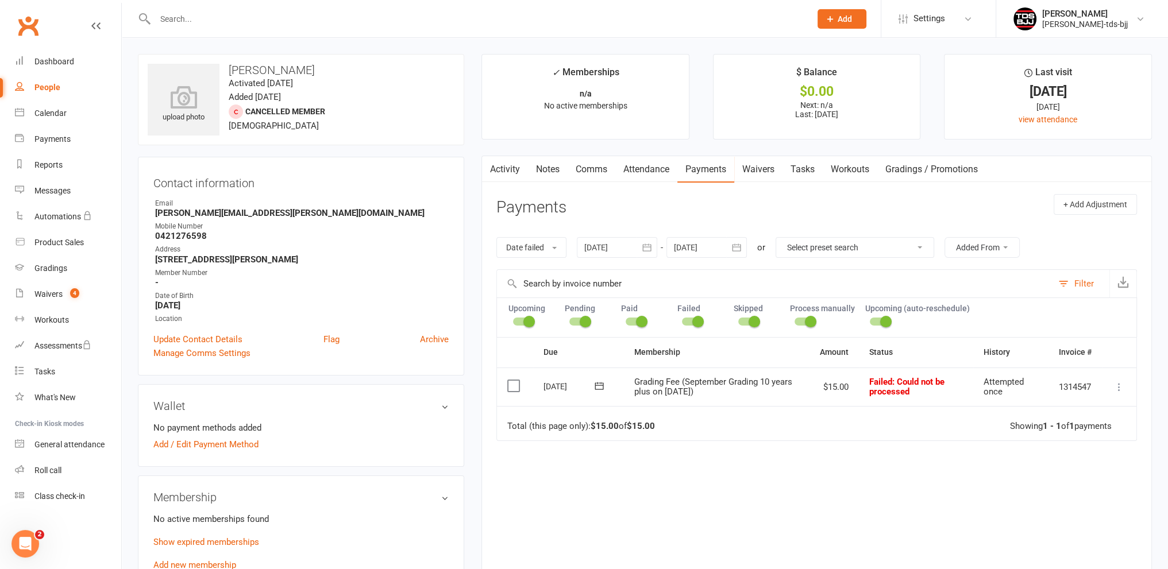
click at [726, 214] on header "Payments + Add Adjustment" at bounding box center [816, 210] width 641 height 32
click at [57, 294] on div "Waivers" at bounding box center [48, 294] width 28 height 9
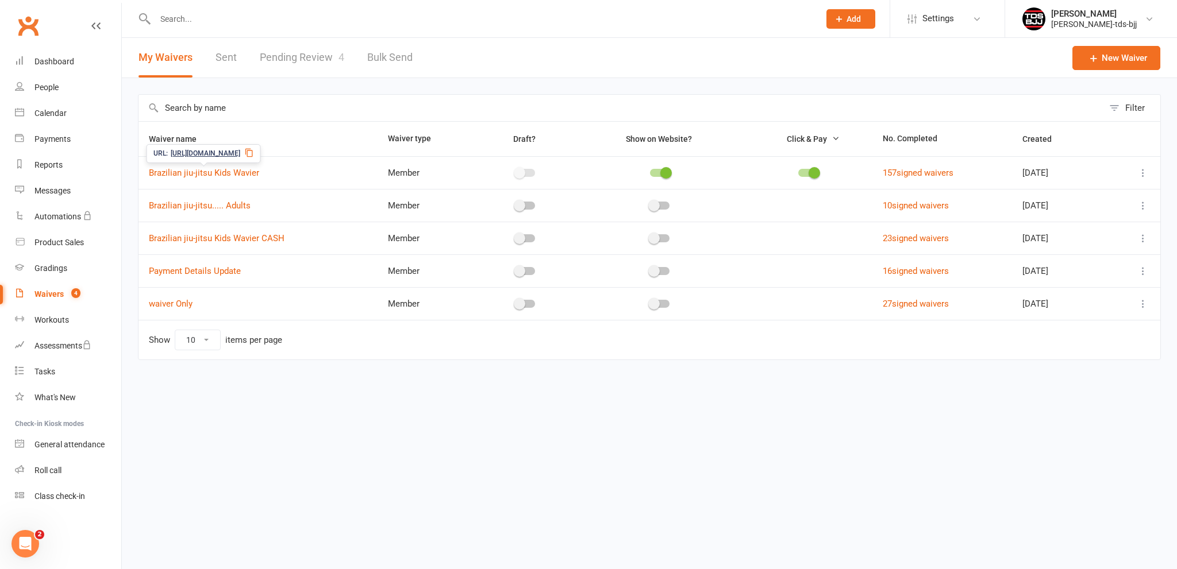
click at [307, 57] on link "Pending Review 4" at bounding box center [302, 58] width 84 height 40
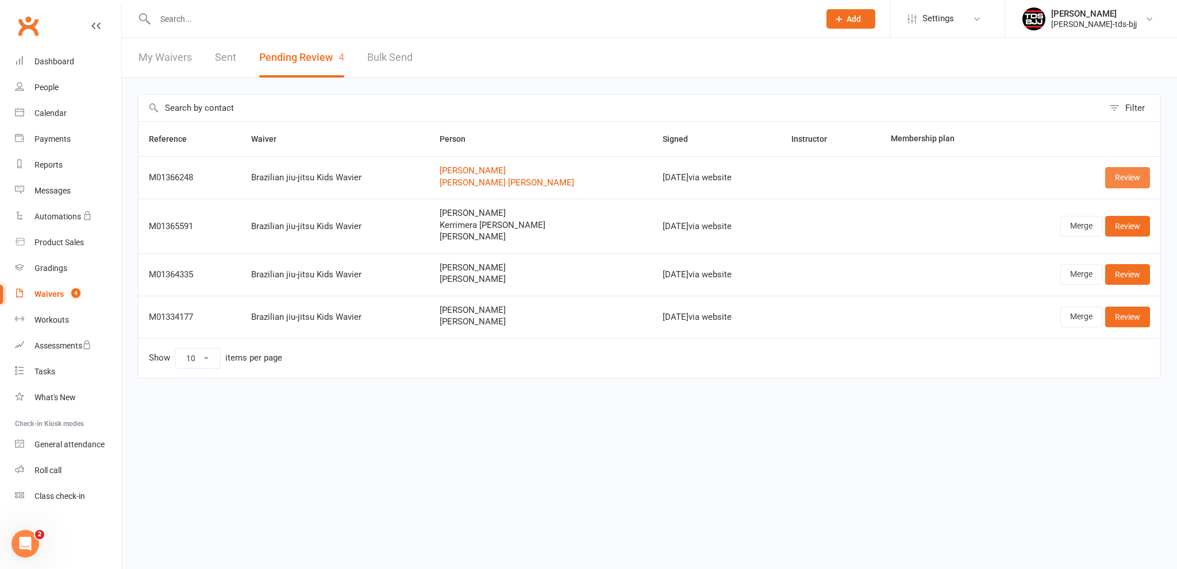
click at [1135, 181] on link "Review" at bounding box center [1127, 177] width 45 height 21
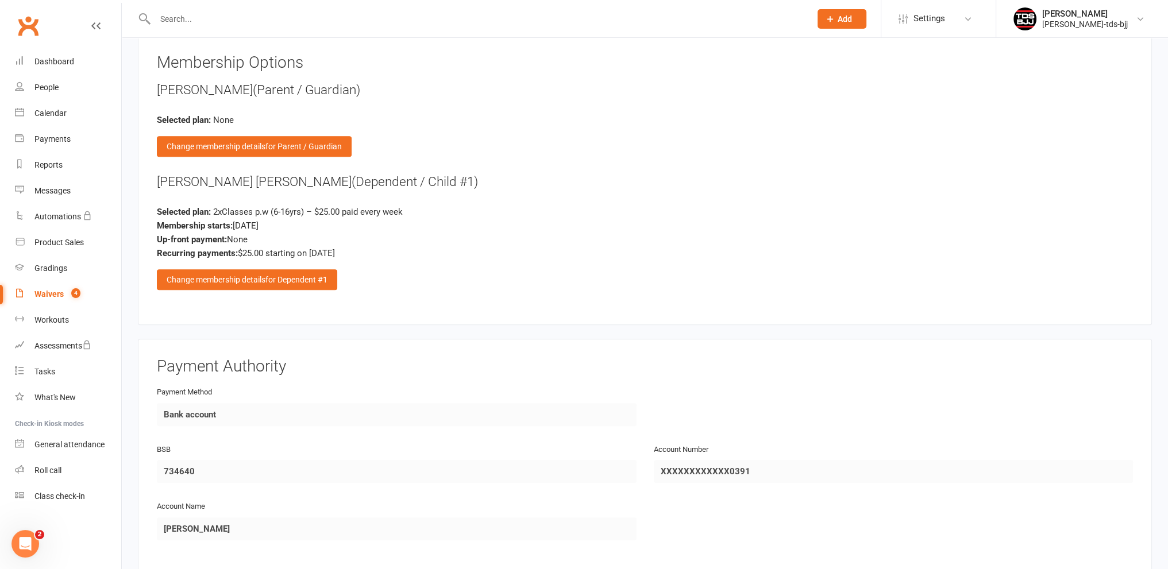
scroll to position [1207, 0]
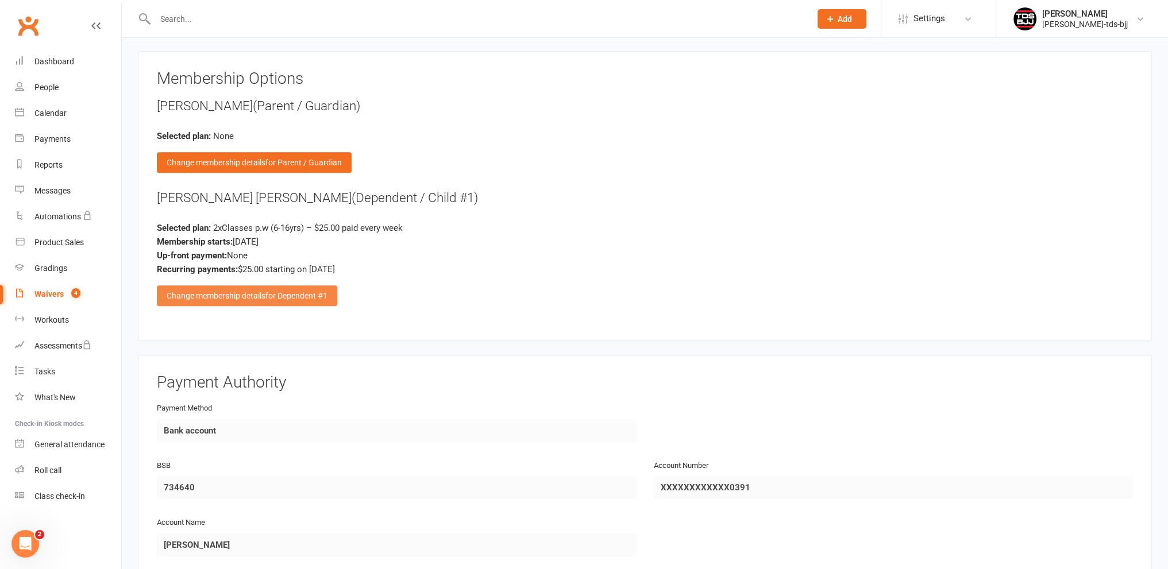
click at [250, 287] on div "Change membership details for Dependent #1" at bounding box center [247, 296] width 180 height 21
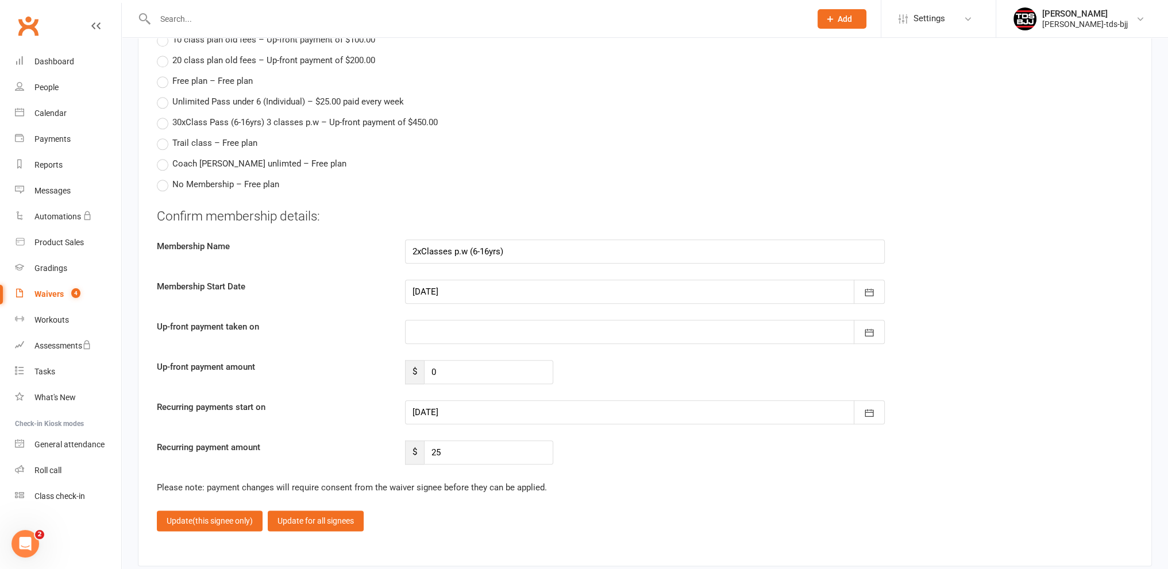
scroll to position [1781, 0]
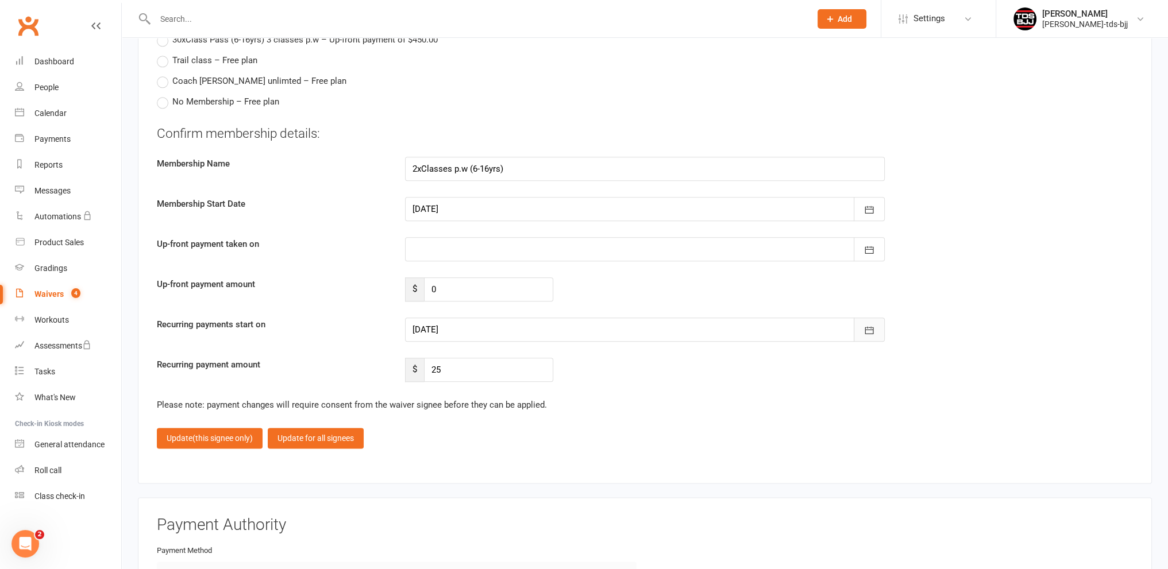
click at [879, 325] on button "button" at bounding box center [869, 330] width 31 height 24
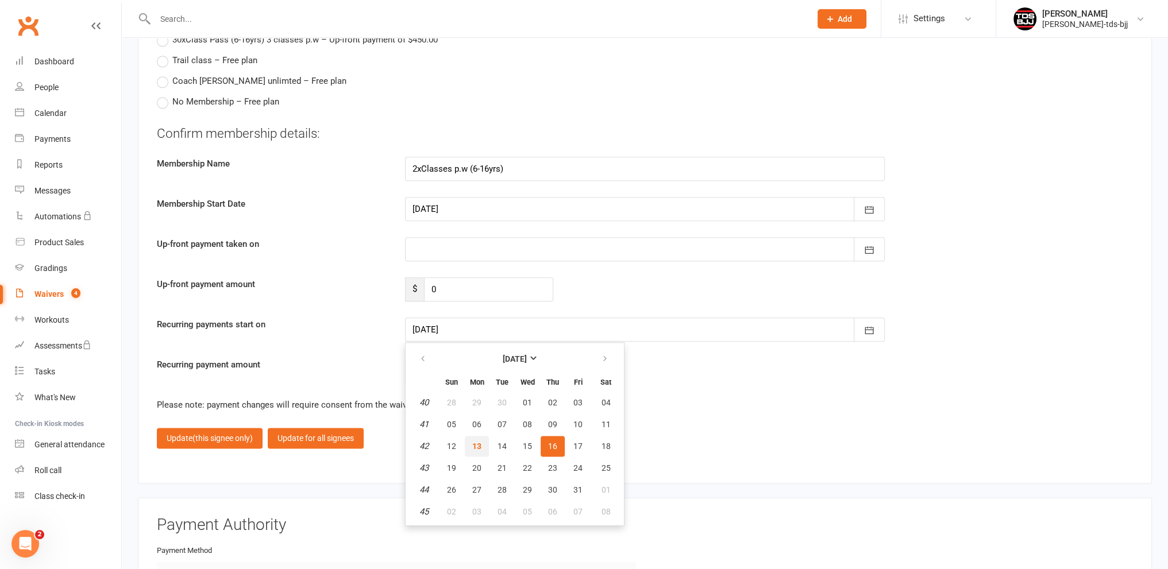
click at [475, 442] on span "13" at bounding box center [476, 446] width 9 height 9
type input "[DATE]"
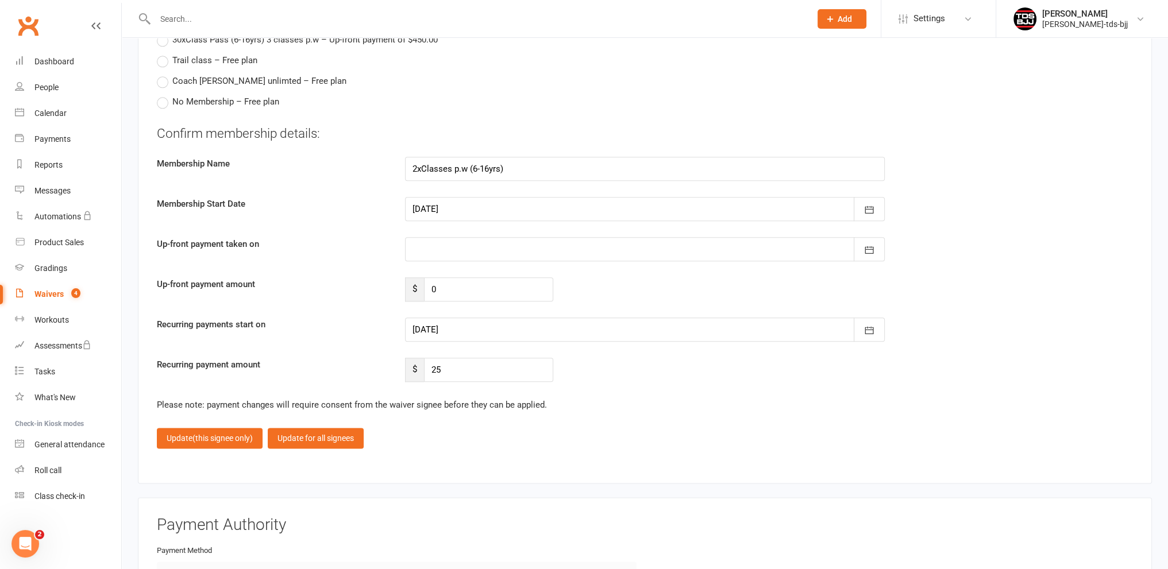
click at [641, 366] on div "Recurring payment amount $ 25" at bounding box center [644, 370] width 993 height 24
click at [197, 436] on span "(this signee only)" at bounding box center [222, 438] width 60 height 9
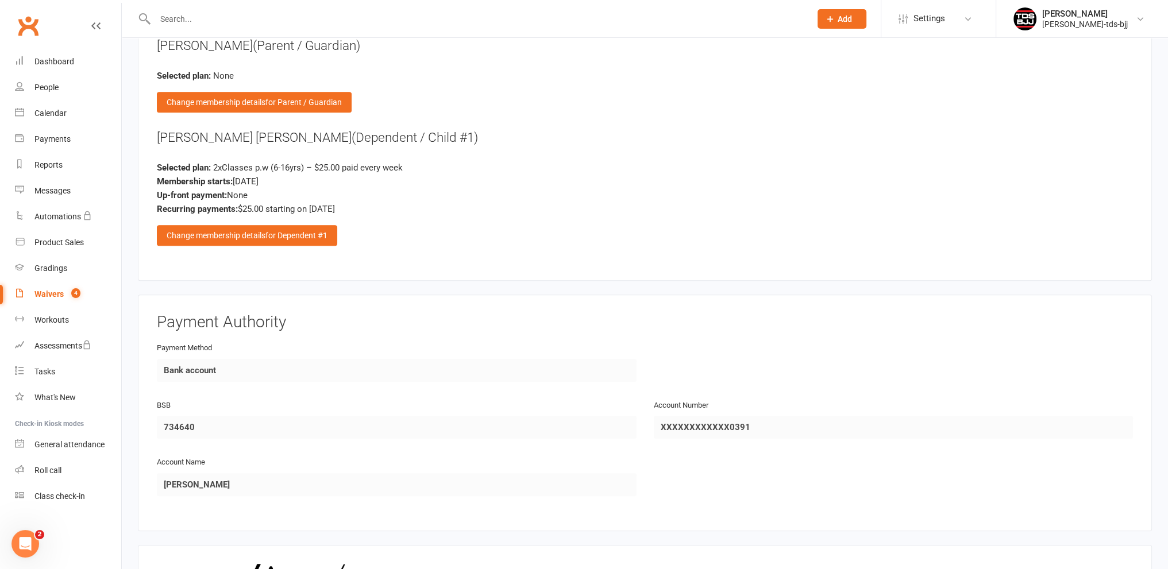
scroll to position [1453, 0]
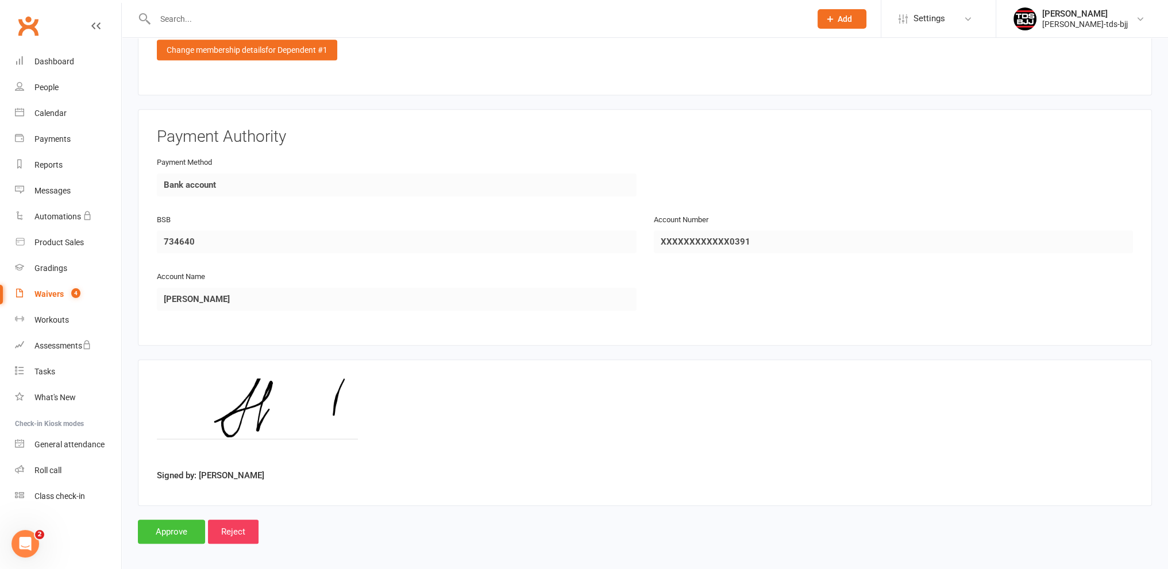
click at [170, 522] on input "Approve" at bounding box center [171, 532] width 67 height 24
